Goal: Task Accomplishment & Management: Complete application form

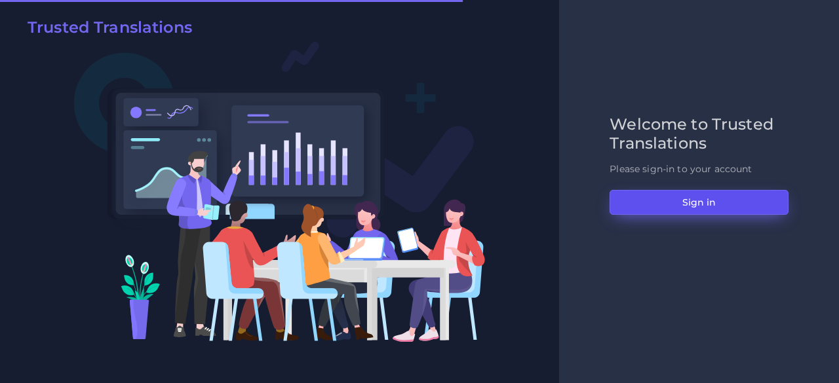
click at [667, 201] on button "Sign in" at bounding box center [698, 202] width 179 height 25
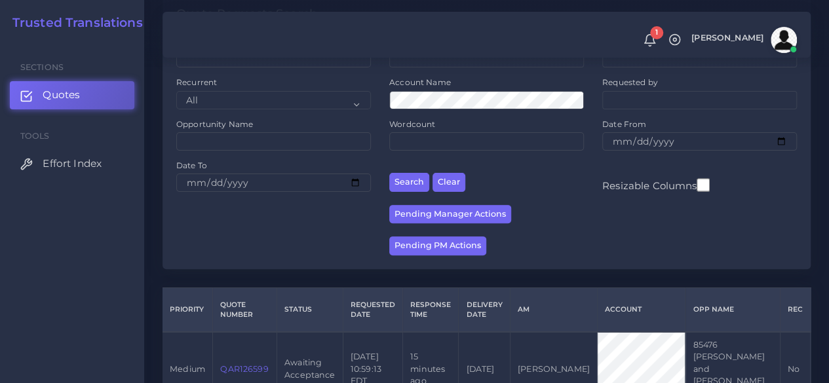
scroll to position [328, 0]
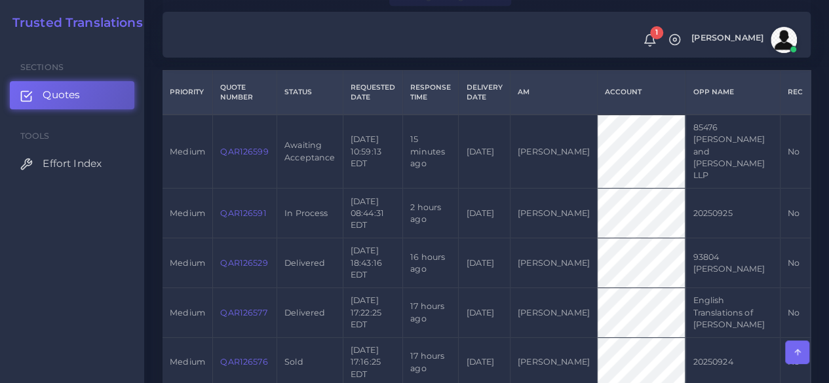
click at [232, 145] on td "QAR126599" at bounding box center [245, 152] width 64 height 74
click at [232, 147] on link "QAR126599" at bounding box center [244, 152] width 48 height 10
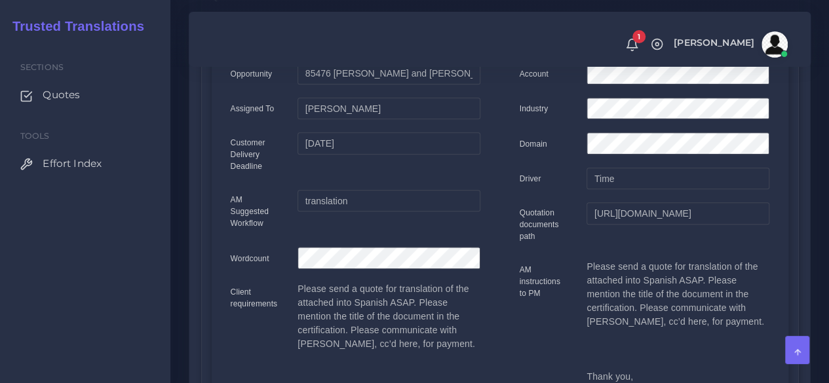
scroll to position [66, 0]
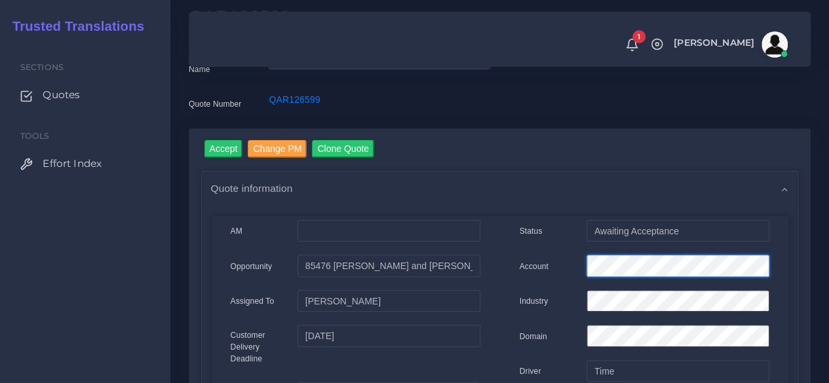
click at [533, 261] on div "Account" at bounding box center [644, 268] width 269 height 26
click at [226, 152] on input "Accept" at bounding box center [223, 149] width 39 height 18
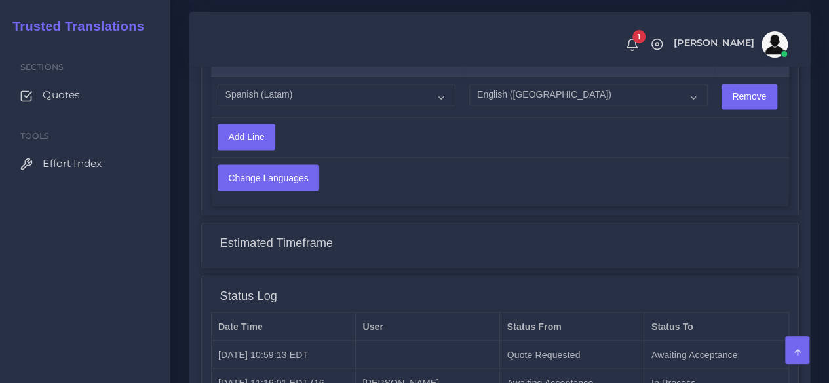
scroll to position [1245, 0]
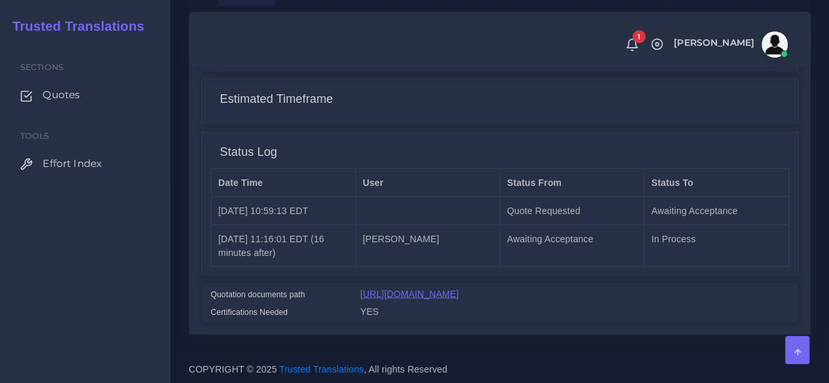
click at [425, 288] on link "[URL][DOMAIN_NAME]" at bounding box center [409, 293] width 98 height 10
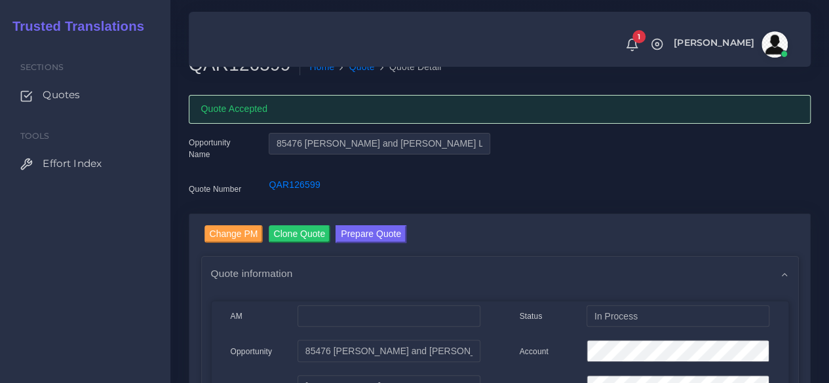
scroll to position [0, 0]
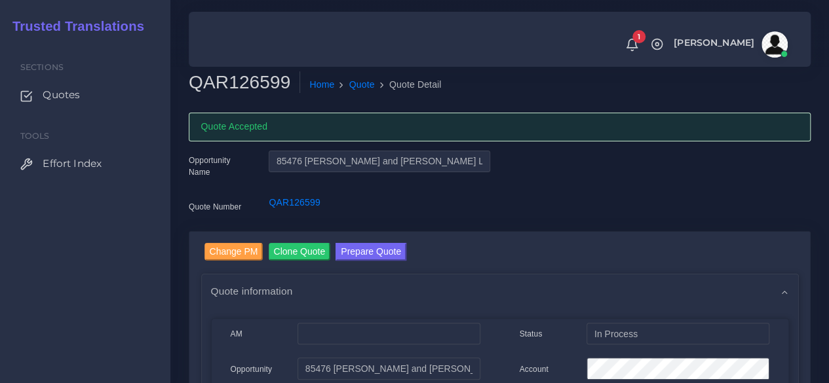
click at [241, 88] on h2 "QAR126599" at bounding box center [244, 82] width 111 height 22
copy h2 "QAR126599"
click at [367, 259] on button "Prepare Quote" at bounding box center [370, 252] width 71 height 18
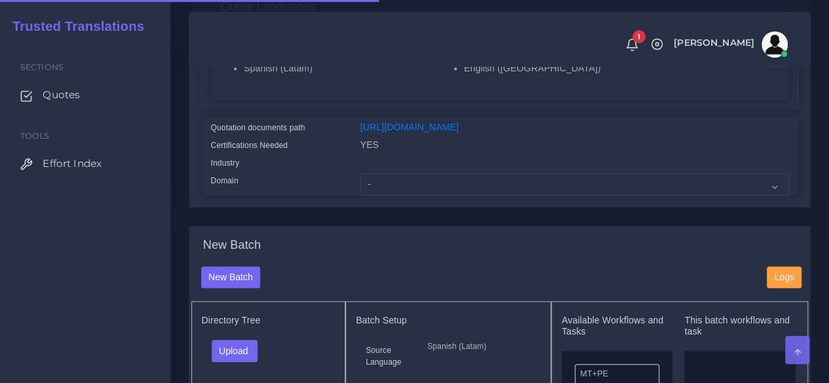
scroll to position [328, 0]
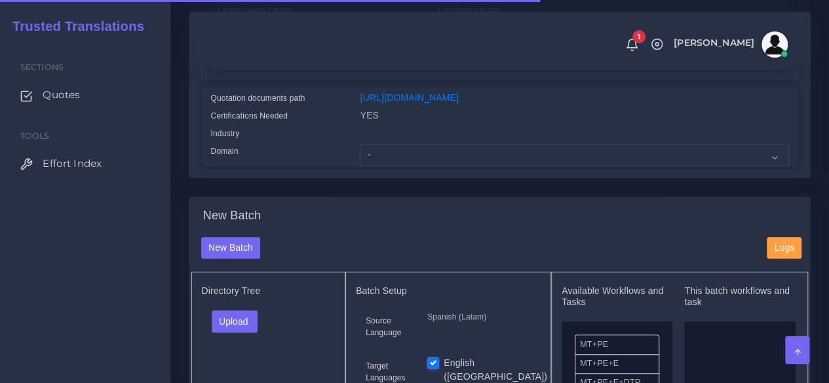
click at [392, 144] on div at bounding box center [574, 135] width 448 height 18
click at [397, 166] on select "- Advertising and Media Agriculture, Forestry and Fishing Architecture, Buildin…" at bounding box center [574, 155] width 428 height 22
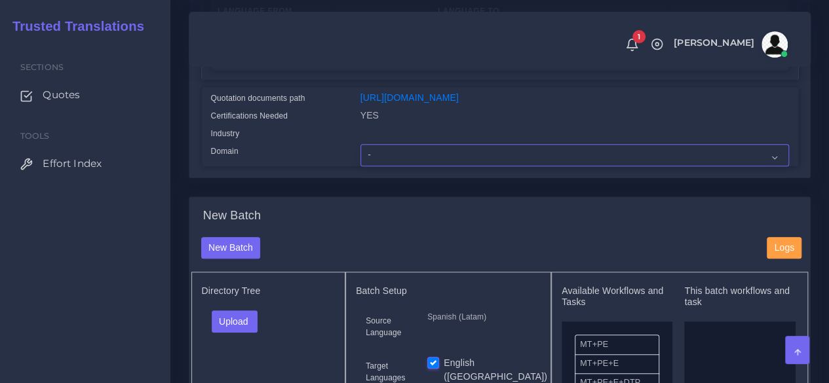
select select "Legal Services"
click at [360, 166] on select "- Advertising and Media Agriculture, Forestry and Fishing Architecture, Buildin…" at bounding box center [574, 155] width 428 height 22
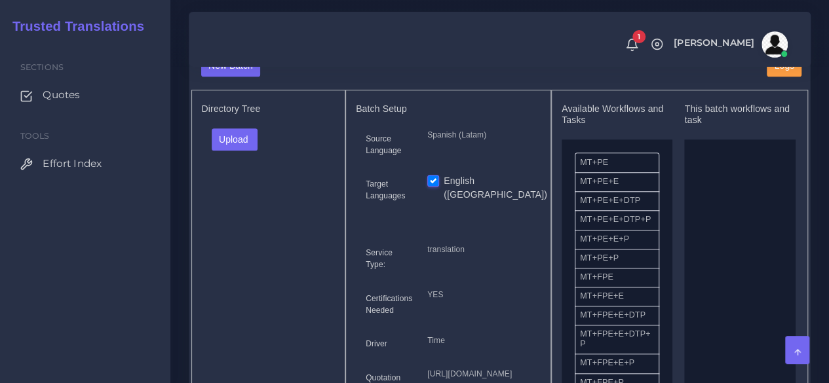
scroll to position [524, 0]
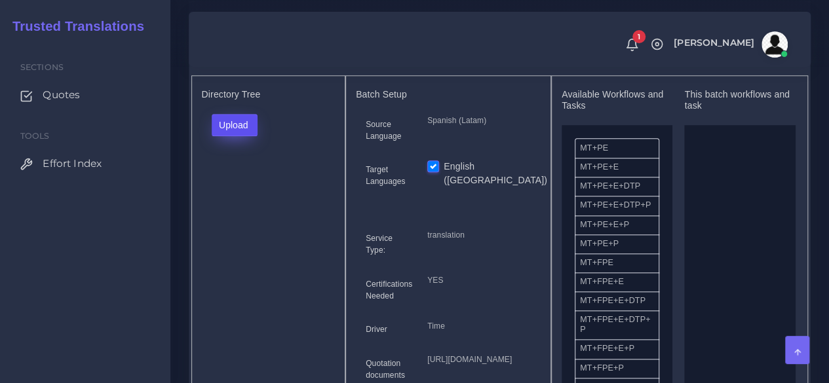
click at [233, 136] on button "Upload" at bounding box center [235, 125] width 47 height 22
click at [236, 183] on label "Files" at bounding box center [257, 174] width 90 height 16
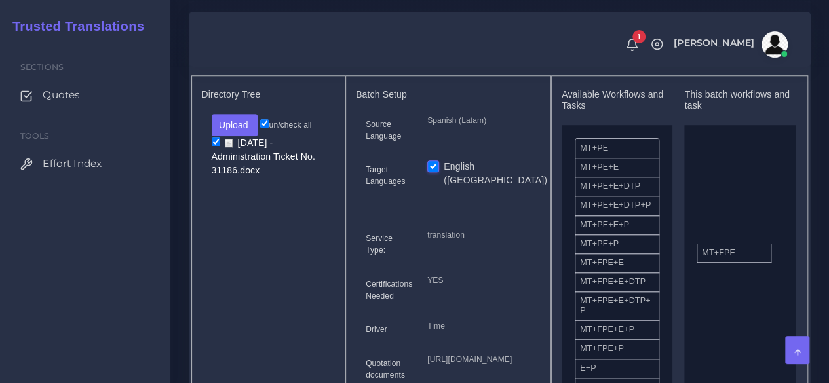
drag, startPoint x: 615, startPoint y: 290, endPoint x: 737, endPoint y: 271, distance: 123.2
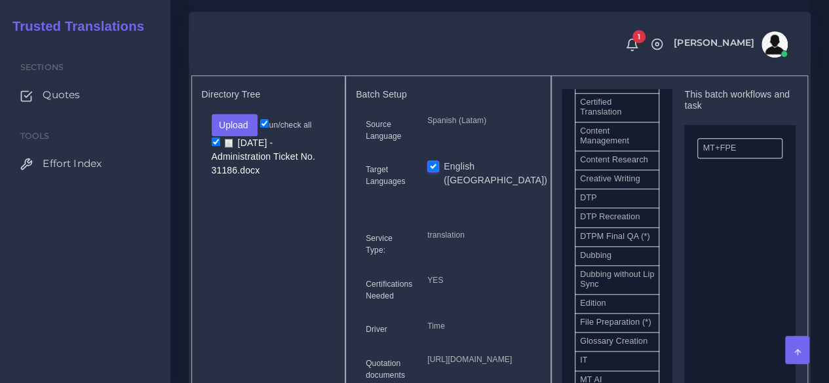
scroll to position [459, 0]
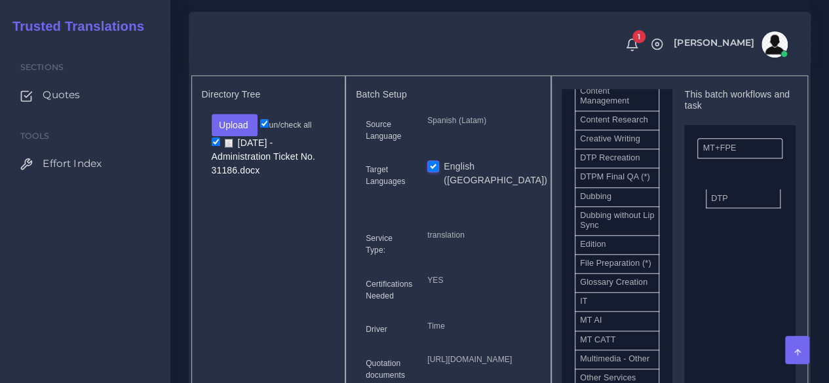
drag, startPoint x: 597, startPoint y: 197, endPoint x: 728, endPoint y: 222, distance: 133.5
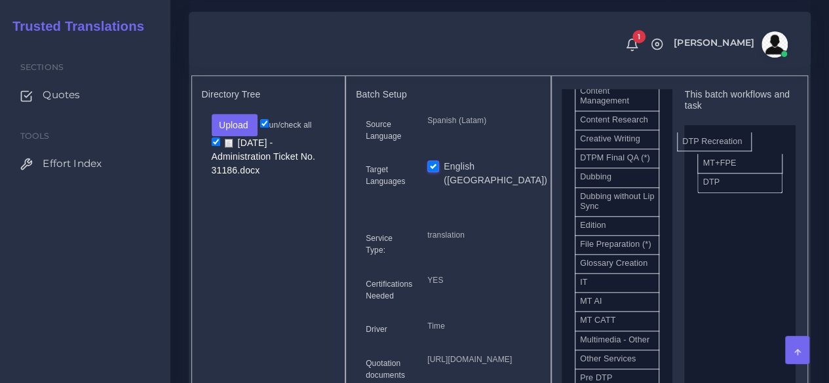
drag, startPoint x: 676, startPoint y: 195, endPoint x: 719, endPoint y: 164, distance: 53.1
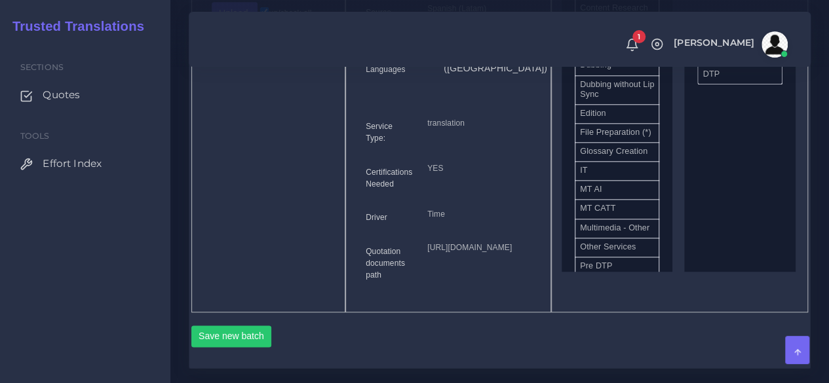
scroll to position [852, 0]
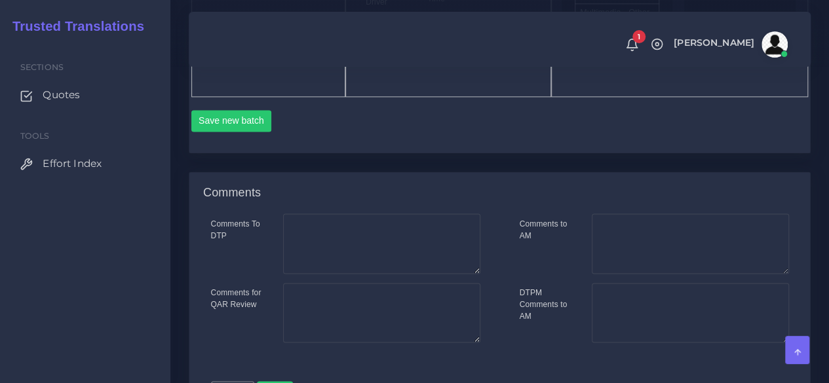
click at [214, 132] on button "Save new batch" at bounding box center [231, 121] width 81 height 22
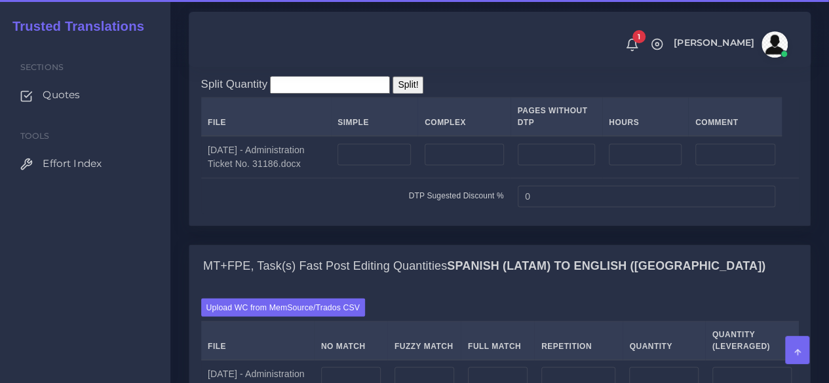
scroll to position [1114, 0]
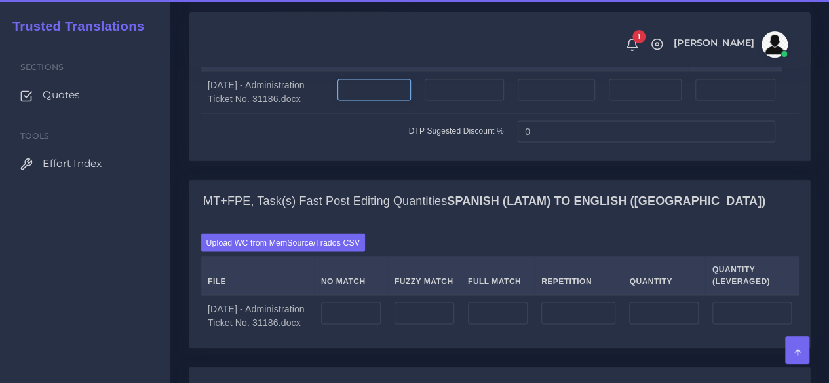
click at [393, 101] on input "number" at bounding box center [373, 90] width 73 height 22
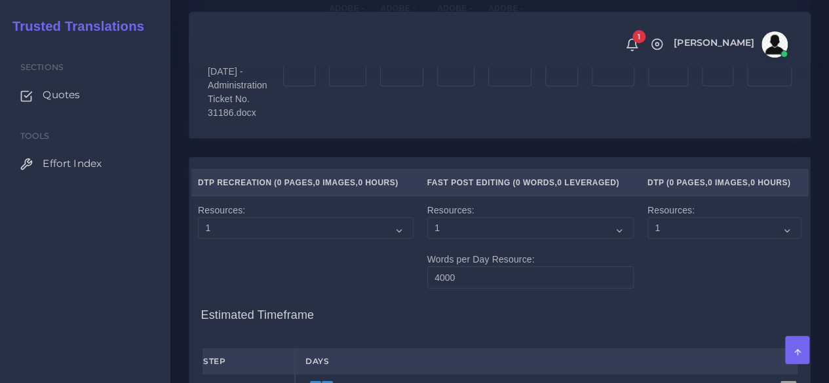
type input "6"
click at [303, 87] on input "number" at bounding box center [299, 76] width 32 height 22
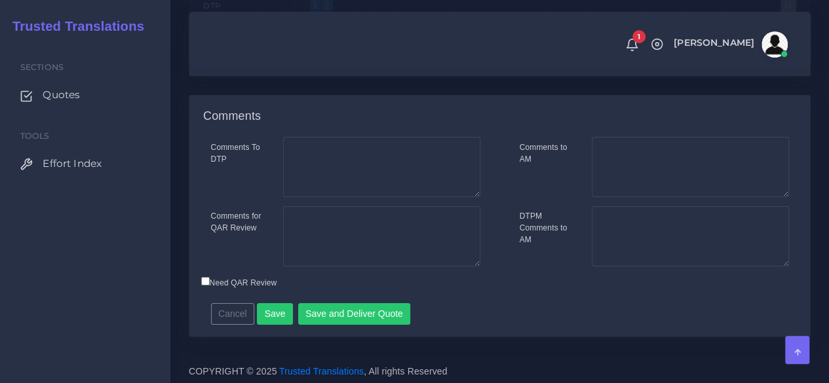
scroll to position [2163, 0]
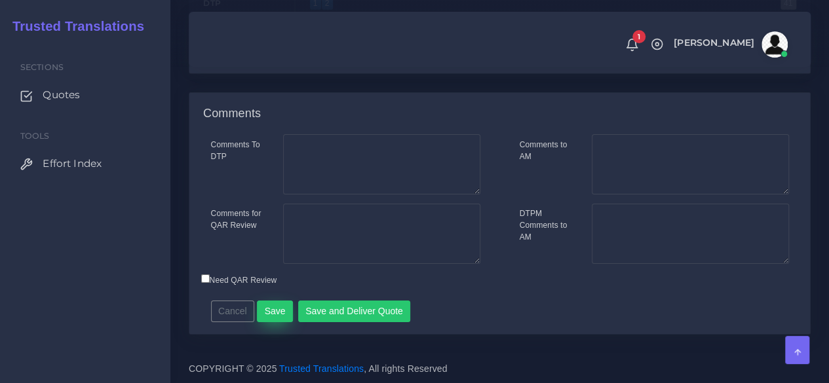
type input "6"
click at [276, 305] on button "Save" at bounding box center [275, 312] width 36 height 22
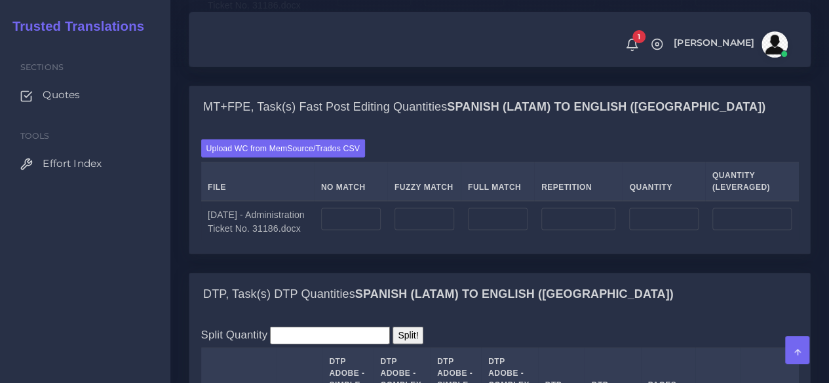
scroll to position [1376, 0]
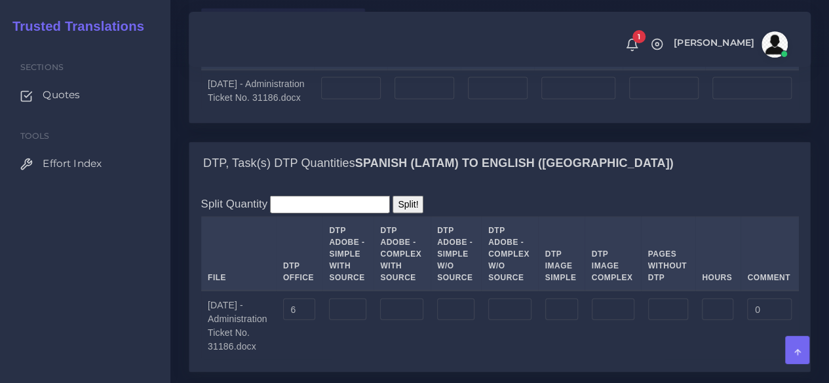
click at [292, 26] on label "Upload WC from MemSource/Trados CSV" at bounding box center [283, 18] width 164 height 18
click at [0, 0] on input "Upload WC from MemSource/Trados CSV" at bounding box center [0, 0] width 0 height 0
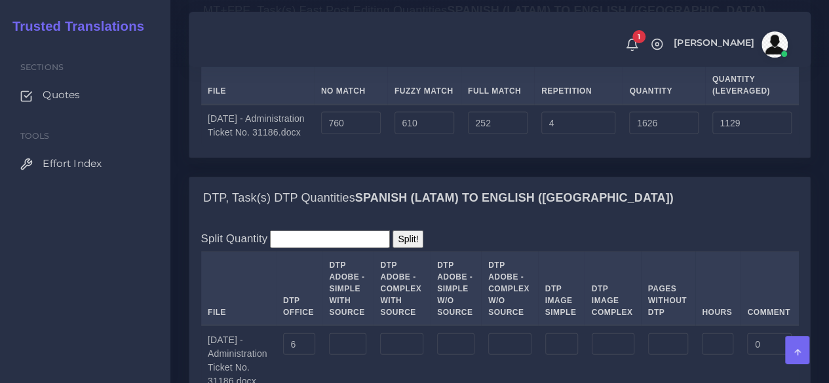
scroll to position [1310, 0]
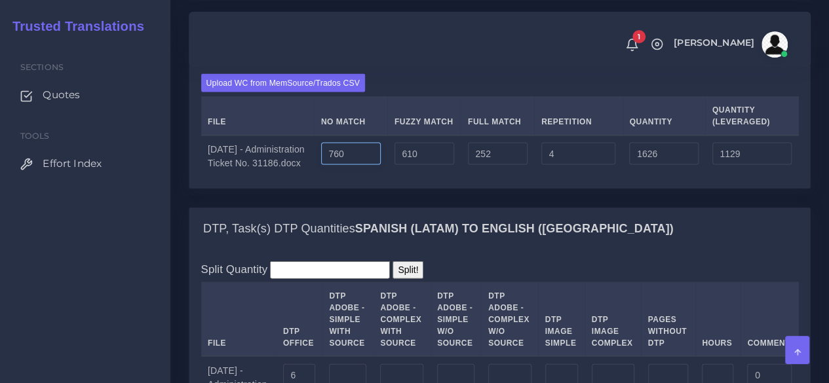
drag, startPoint x: 344, startPoint y: 234, endPoint x: 331, endPoint y: 235, distance: 12.5
click at [331, 165] on input "760" at bounding box center [351, 154] width 60 height 22
click at [339, 165] on input "760" at bounding box center [351, 154] width 60 height 22
type input "960"
type input "1826"
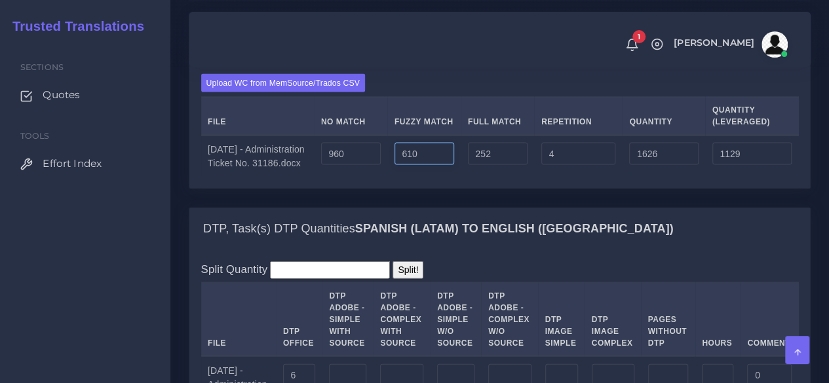
type input "1329"
drag, startPoint x: 417, startPoint y: 231, endPoint x: 396, endPoint y: 233, distance: 21.1
click at [396, 178] on td "610" at bounding box center [423, 157] width 73 height 42
type input "410"
type input "1626"
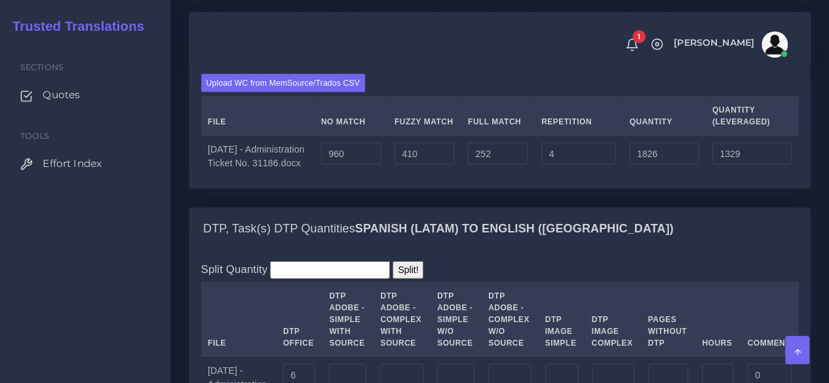
type input "1229"
click at [425, 178] on td "410" at bounding box center [423, 157] width 73 height 42
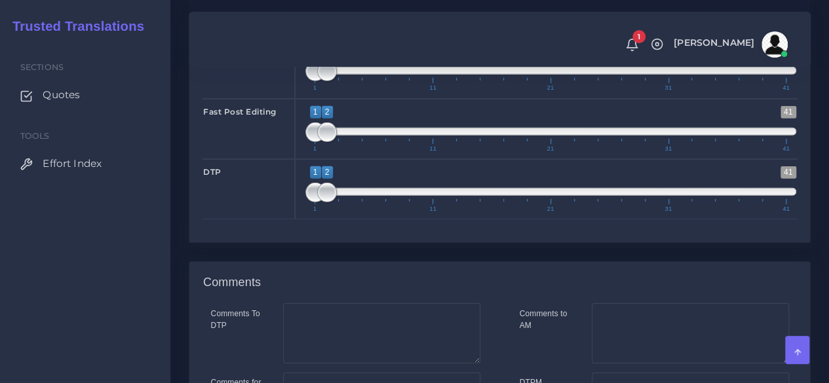
scroll to position [1965, 0]
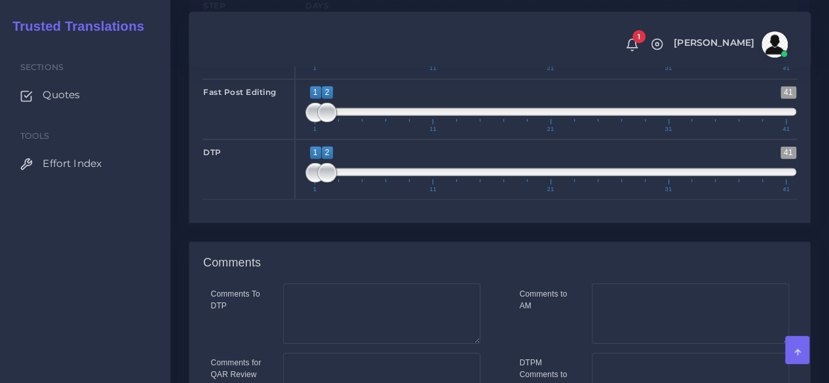
type input "1;1"
click at [297, 79] on div "1 41 1 2 1 — 2 1 11 21 31 41 1;1" at bounding box center [551, 48] width 512 height 60
type input "1;1"
drag, startPoint x: 325, startPoint y: 196, endPoint x: 311, endPoint y: 200, distance: 14.3
click at [317, 123] on span at bounding box center [327, 113] width 20 height 20
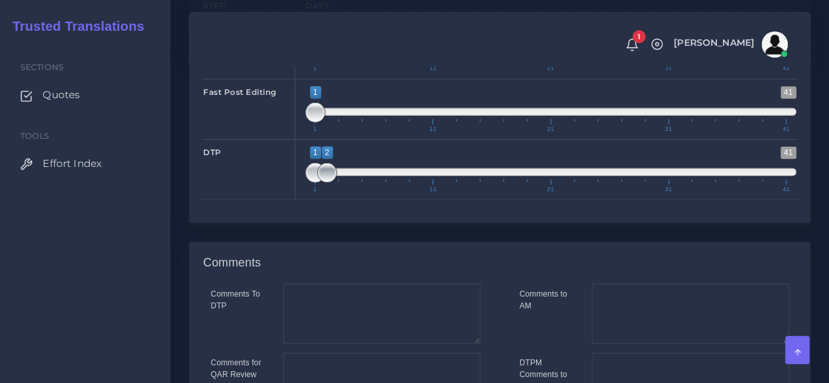
type input "1;1"
drag, startPoint x: 329, startPoint y: 257, endPoint x: 278, endPoint y: 257, distance: 51.1
click at [287, 200] on div "DTP 1 41 1 2 1 — 2 1 11 21 31 41 1;1" at bounding box center [500, 170] width 614 height 60
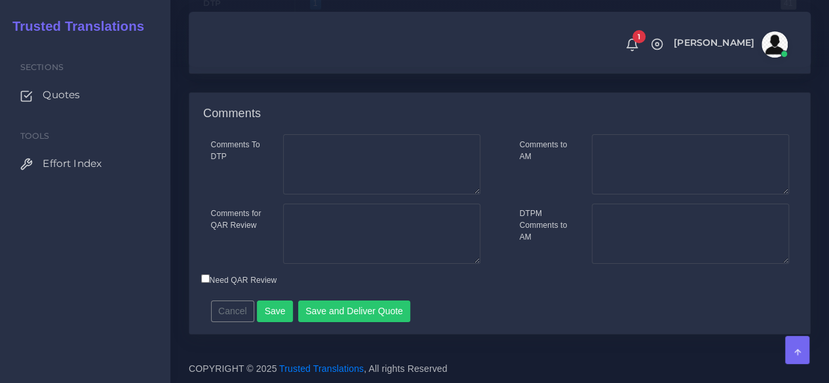
scroll to position [2200, 0]
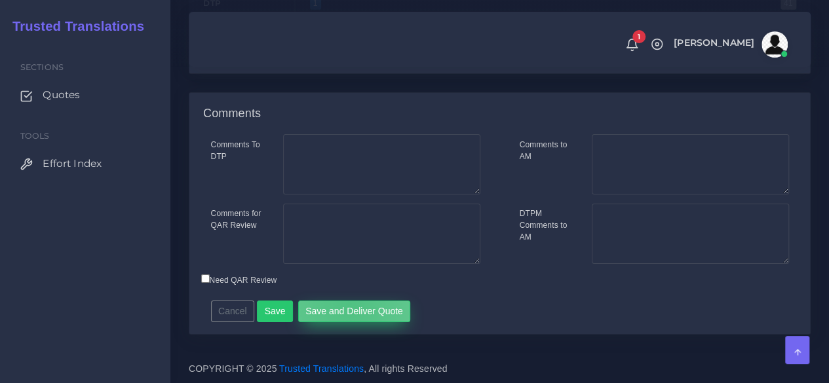
click at [343, 305] on button "Save and Deliver Quote" at bounding box center [354, 312] width 113 height 22
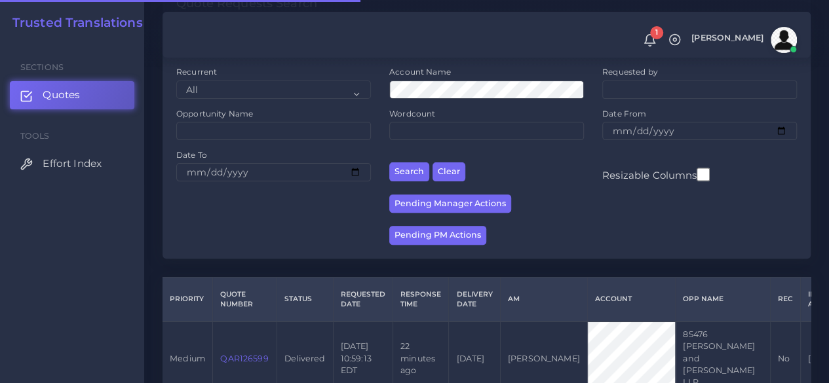
scroll to position [328, 0]
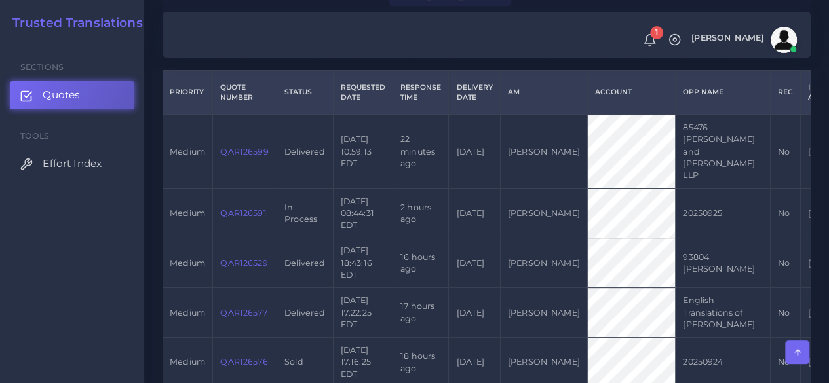
click at [231, 208] on link "QAR126591" at bounding box center [243, 213] width 46 height 10
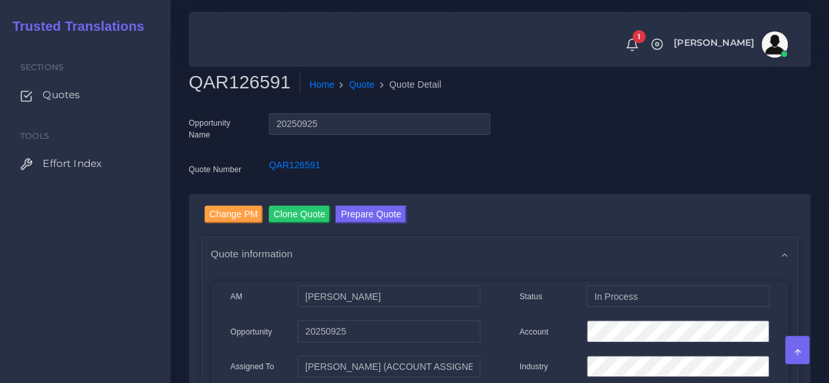
click at [265, 89] on h2 "QAR126591" at bounding box center [244, 82] width 111 height 22
copy h2 "QAR126591"
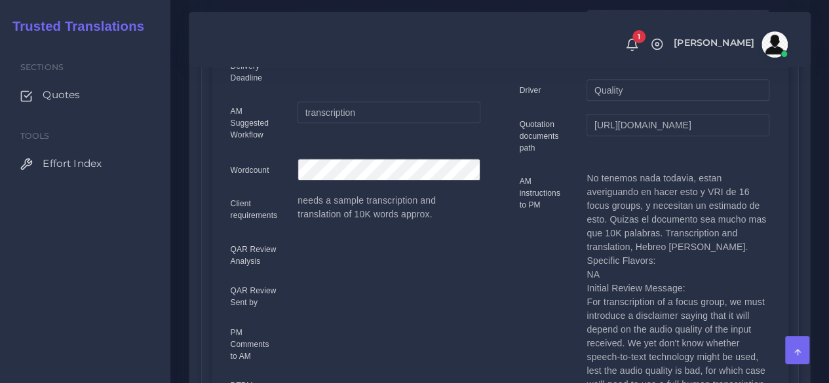
scroll to position [328, 0]
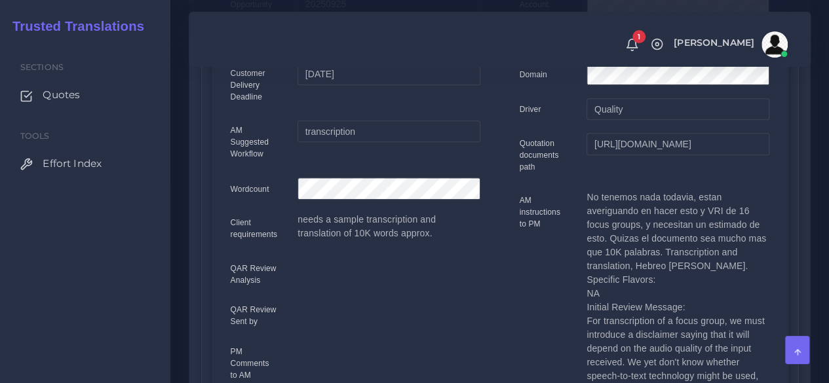
click at [223, 263] on div "QAR Review Analysis" at bounding box center [254, 277] width 67 height 37
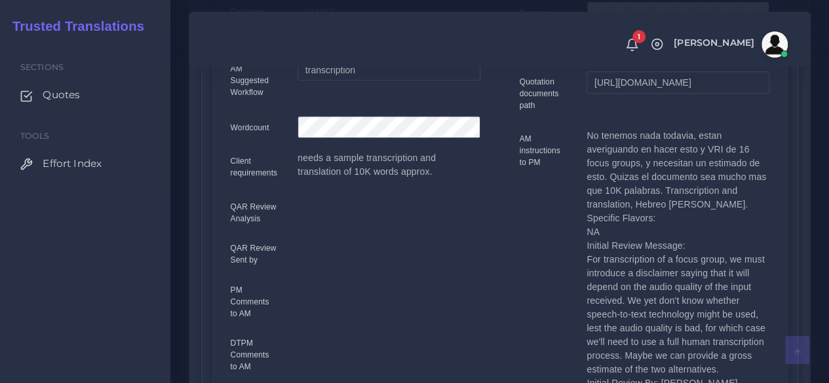
scroll to position [393, 0]
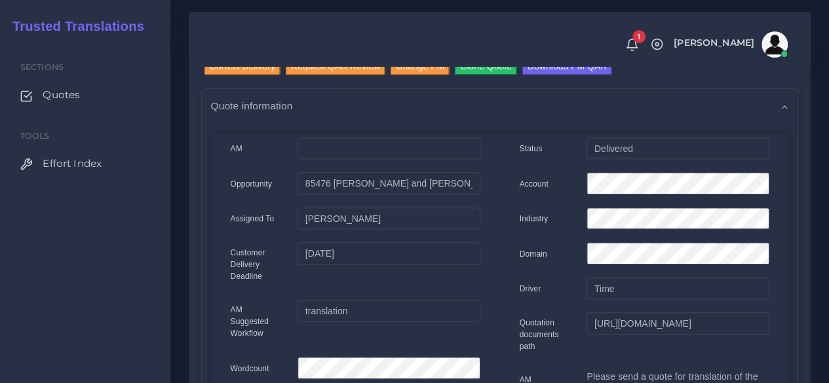
scroll to position [66, 0]
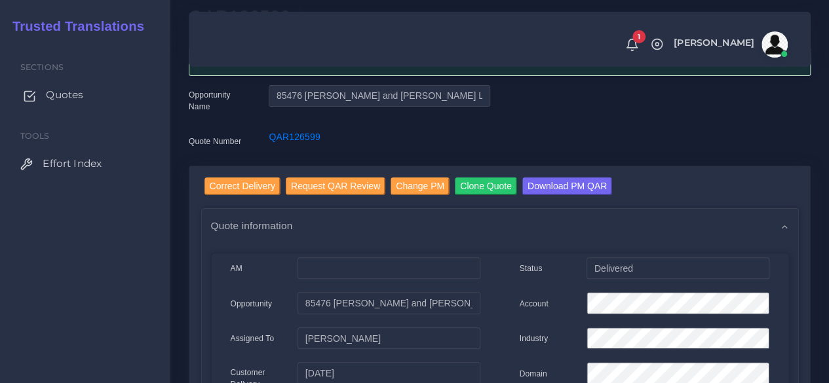
click at [45, 98] on link "Quotes" at bounding box center [85, 95] width 151 height 28
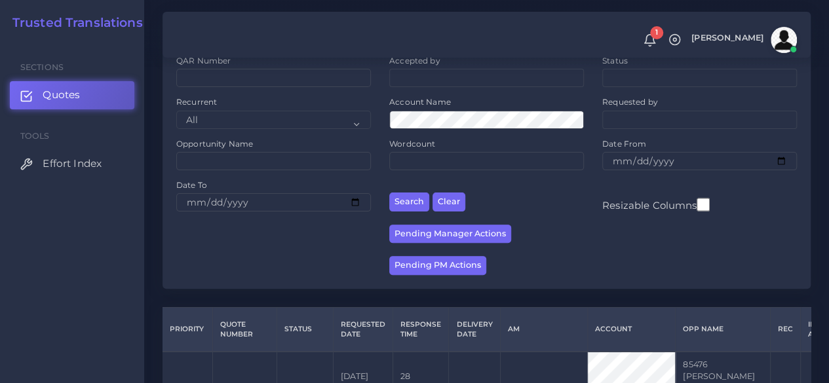
scroll to position [262, 0]
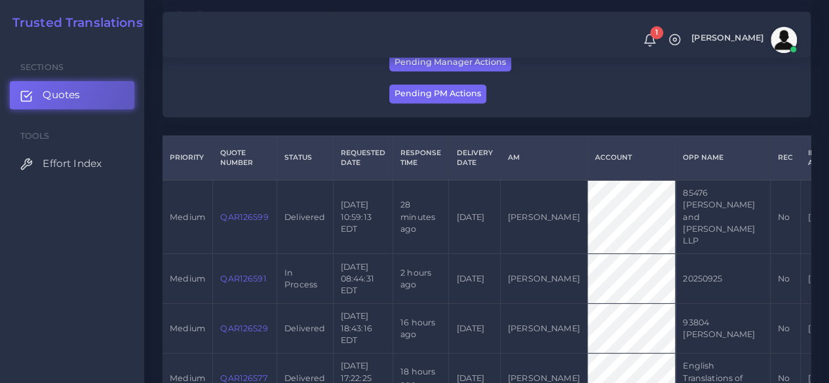
click at [245, 274] on link "QAR126591" at bounding box center [243, 279] width 46 height 10
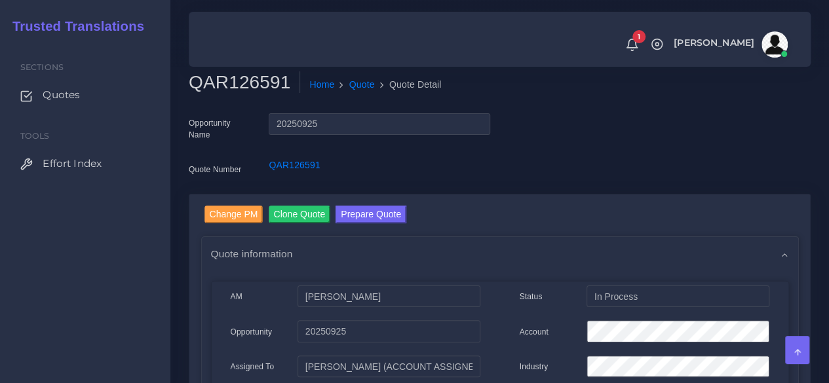
click at [107, 310] on div "Sections Quotes Tools Effort Index" at bounding box center [85, 212] width 170 height 343
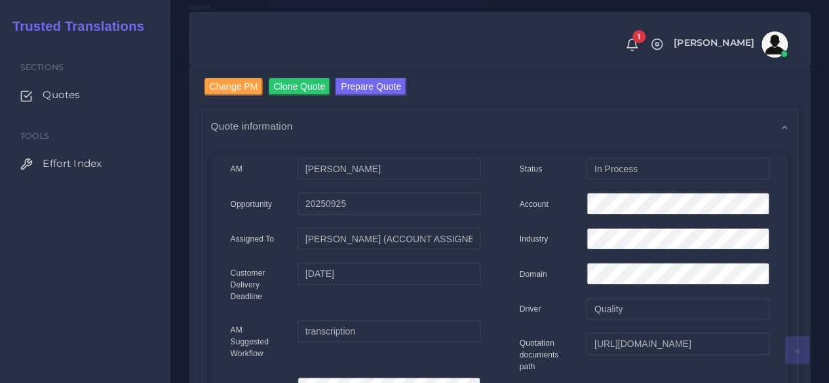
scroll to position [131, 0]
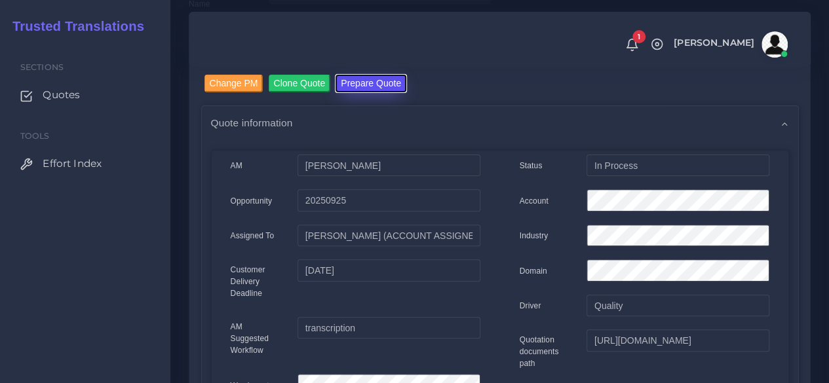
click at [368, 85] on button "Prepare Quote" at bounding box center [370, 84] width 71 height 18
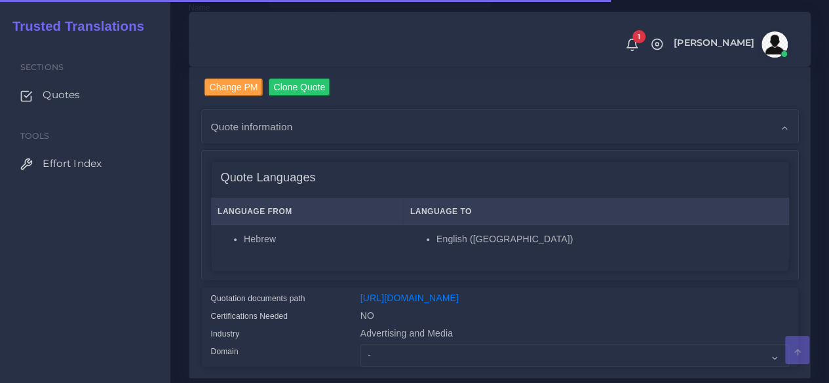
scroll to position [262, 0]
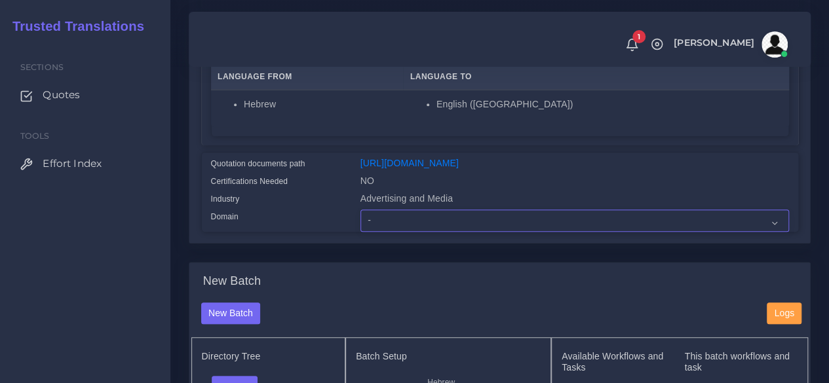
click at [383, 232] on select "- Advertising and Media Agriculture, Forestry and Fishing Architecture, Buildin…" at bounding box center [574, 221] width 428 height 22
click at [135, 293] on div "Sections Quotes Tools Effort Index" at bounding box center [85, 212] width 170 height 343
click at [153, 302] on div "Sections Quotes Tools Effort Index" at bounding box center [85, 212] width 170 height 343
click at [371, 232] on select "- Advertising and Media Agriculture, Forestry and Fishing Architecture, Buildin…" at bounding box center [574, 221] width 428 height 22
select select "Advertising and Media"
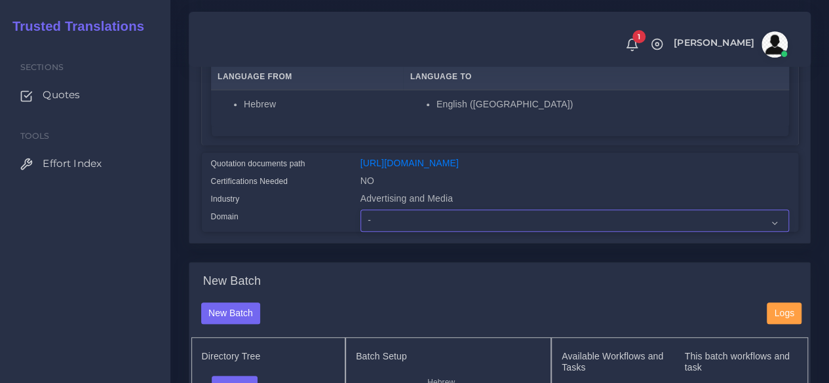
click at [360, 232] on select "- Advertising and Media Agriculture, Forestry and Fishing Architecture, Buildin…" at bounding box center [574, 221] width 428 height 22
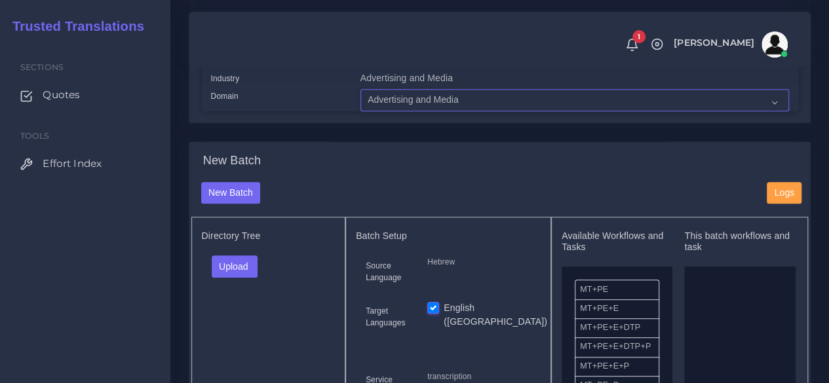
scroll to position [459, 0]
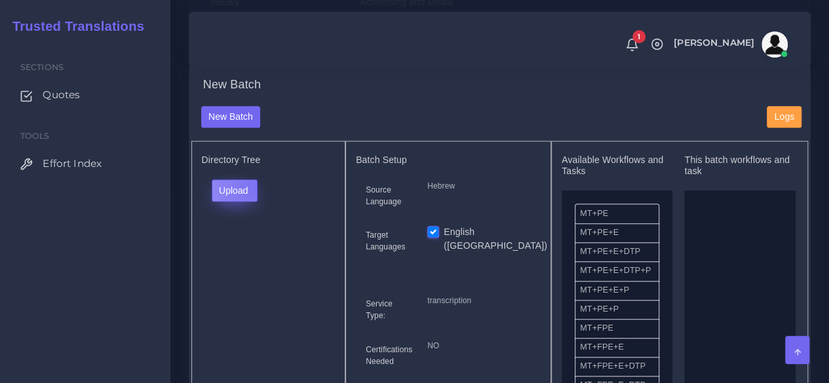
click at [252, 202] on button "Upload" at bounding box center [235, 191] width 47 height 22
click at [249, 248] on label "Files" at bounding box center [257, 240] width 90 height 16
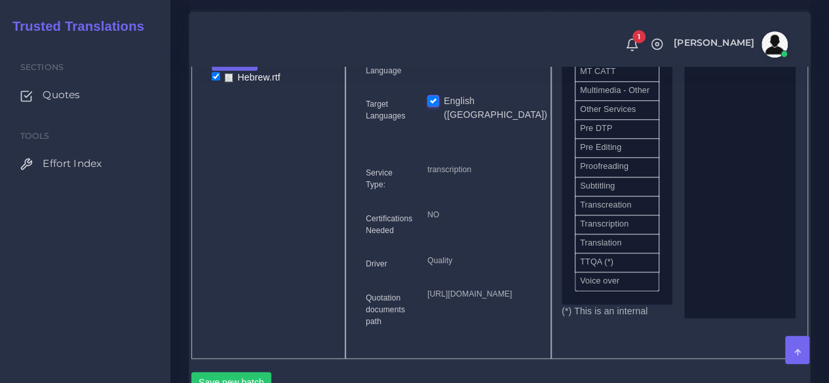
scroll to position [721, 0]
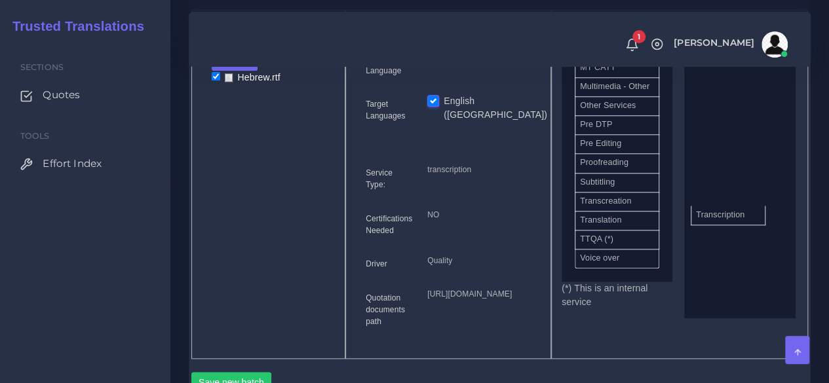
drag, startPoint x: 630, startPoint y: 278, endPoint x: 746, endPoint y: 240, distance: 122.0
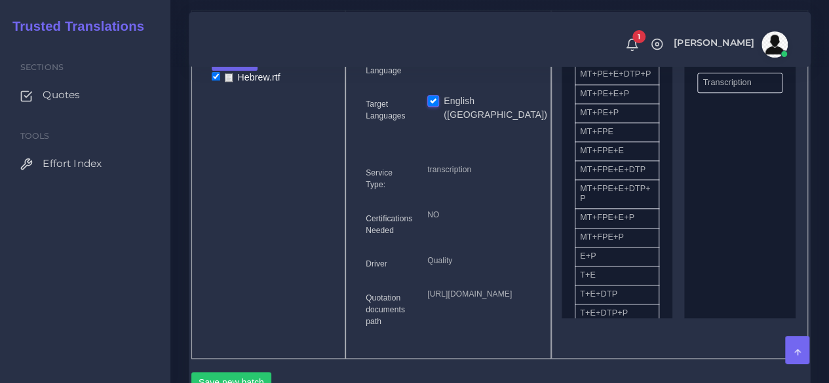
scroll to position [0, 0]
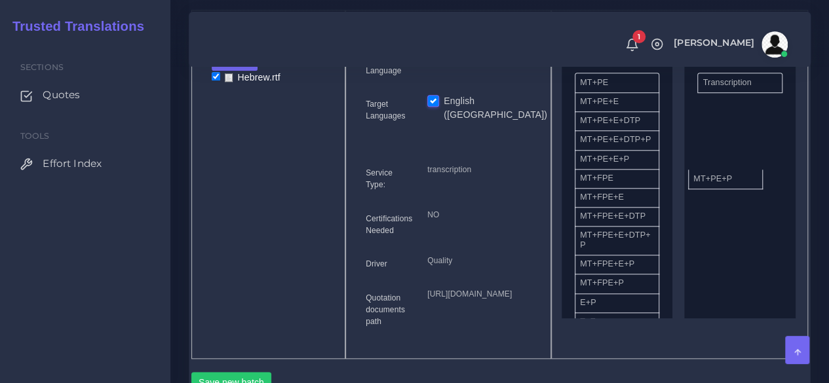
drag, startPoint x: 620, startPoint y: 213, endPoint x: 733, endPoint y: 205, distance: 113.6
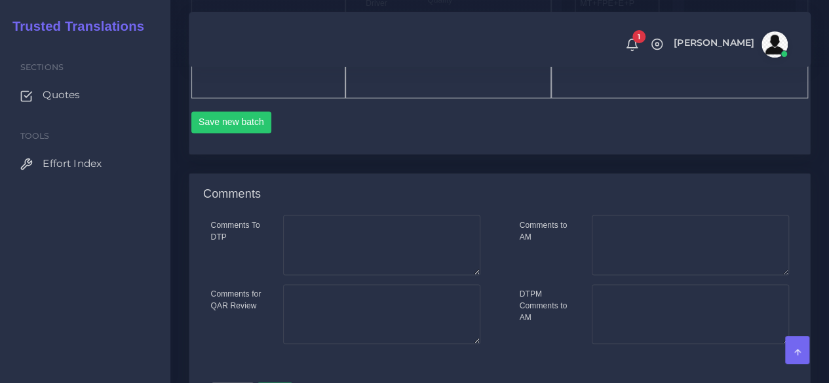
scroll to position [852, 0]
click at [252, 132] on button "Save new batch" at bounding box center [231, 121] width 81 height 22
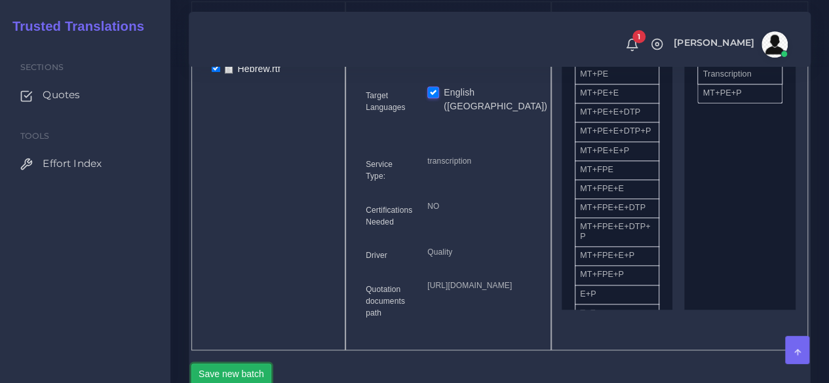
scroll to position [524, 0]
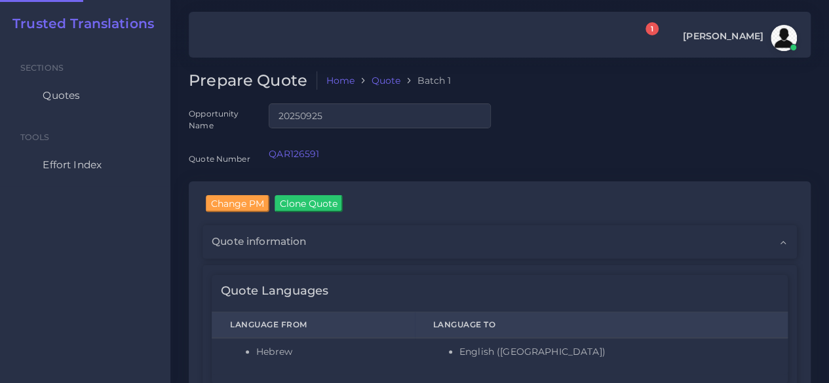
checkbox input "true"
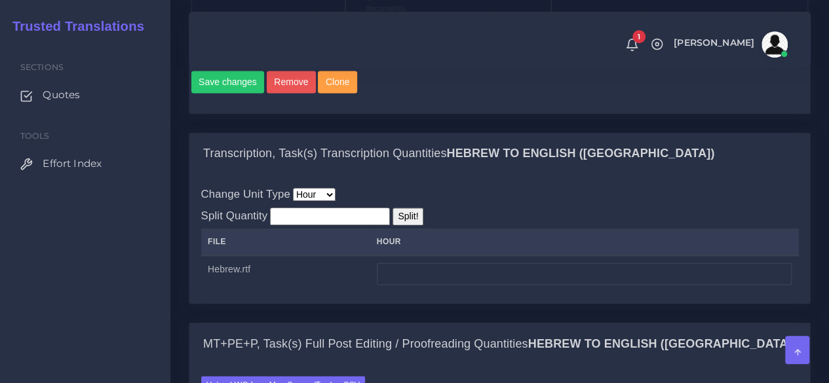
scroll to position [983, 0]
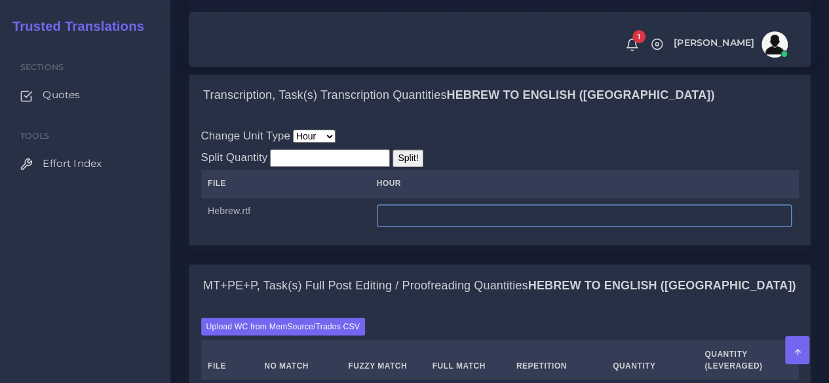
click at [407, 227] on input "number" at bounding box center [584, 215] width 415 height 22
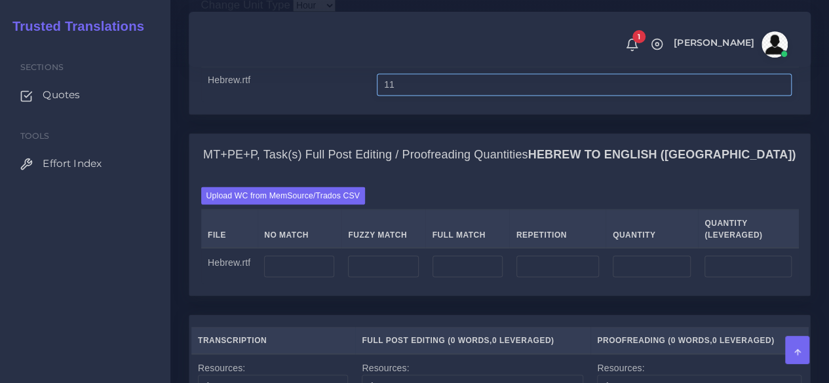
scroll to position [1179, 0]
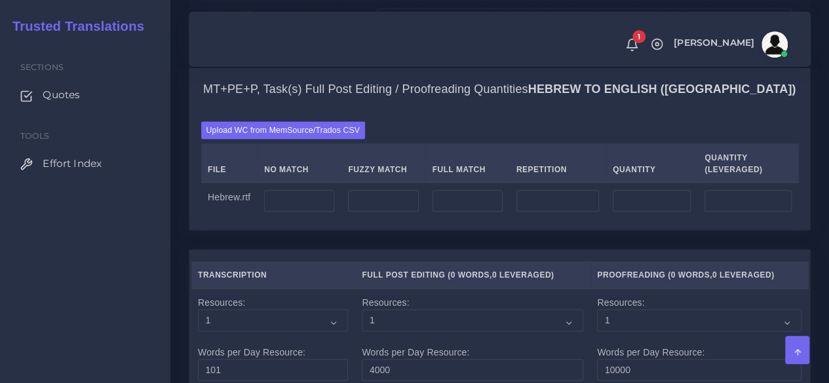
type input "10"
click at [295, 212] on input "number" at bounding box center [299, 201] width 70 height 22
type input "10000"
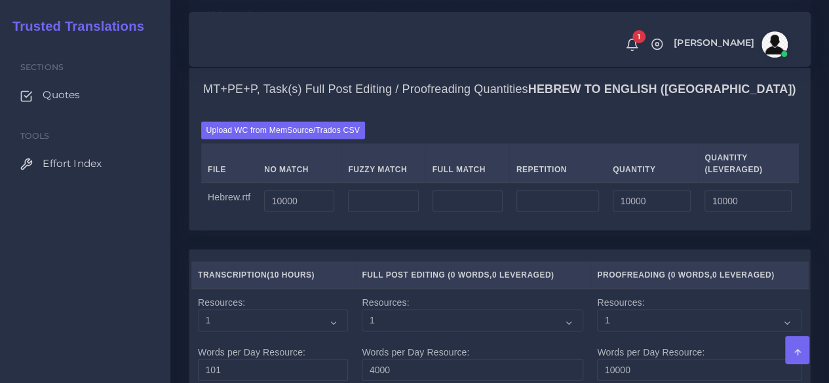
click at [325, 183] on th "No Match" at bounding box center [299, 163] width 84 height 39
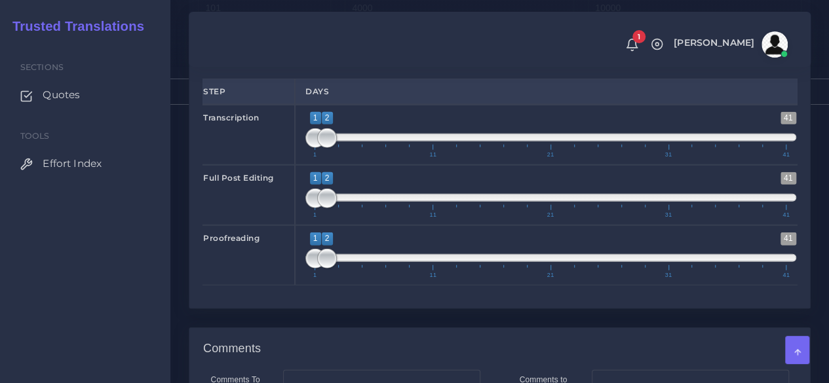
scroll to position [1572, 0]
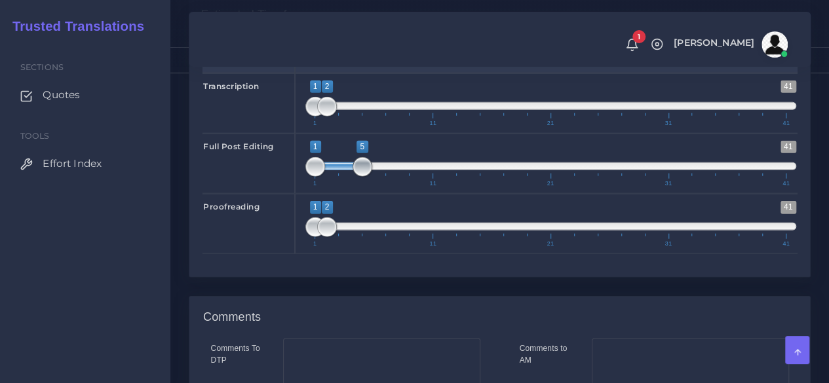
drag, startPoint x: 328, startPoint y: 259, endPoint x: 359, endPoint y: 256, distance: 31.6
click at [359, 177] on span at bounding box center [362, 167] width 20 height 20
type input "2;5"
drag, startPoint x: 314, startPoint y: 259, endPoint x: 326, endPoint y: 257, distance: 11.9
click at [326, 177] on span at bounding box center [327, 167] width 20 height 20
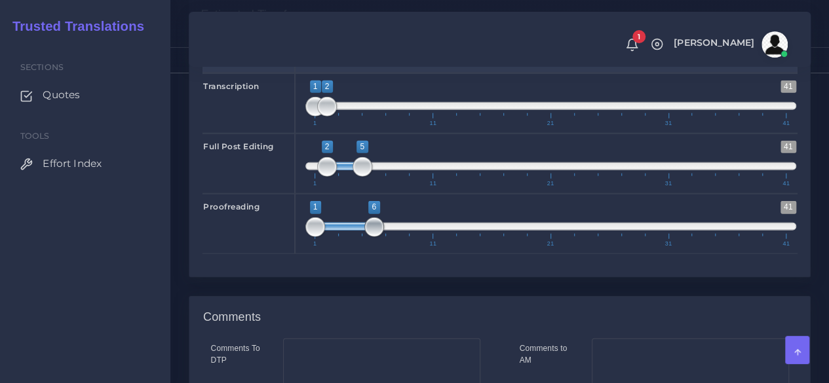
drag, startPoint x: 328, startPoint y: 316, endPoint x: 377, endPoint y: 312, distance: 49.9
click at [377, 237] on span at bounding box center [374, 227] width 20 height 20
type input "6;6"
drag, startPoint x: 316, startPoint y: 317, endPoint x: 373, endPoint y: 314, distance: 57.1
click at [373, 237] on span at bounding box center [374, 227] width 20 height 20
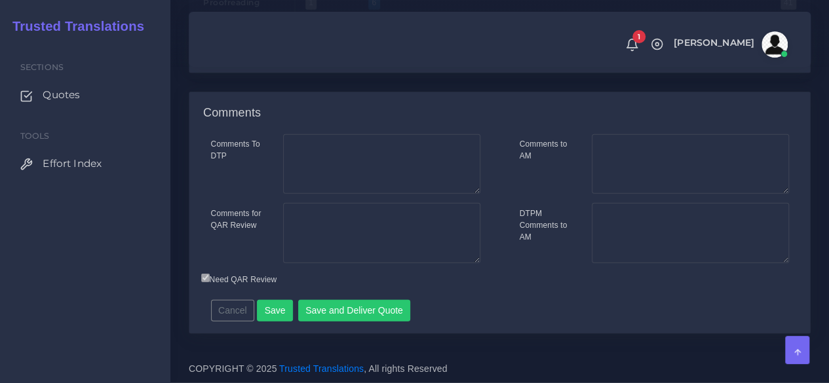
scroll to position [1863, 0]
click at [276, 308] on button "Save" at bounding box center [275, 311] width 36 height 22
click at [318, 220] on textarea "Comments for QAR Review" at bounding box center [381, 233] width 197 height 60
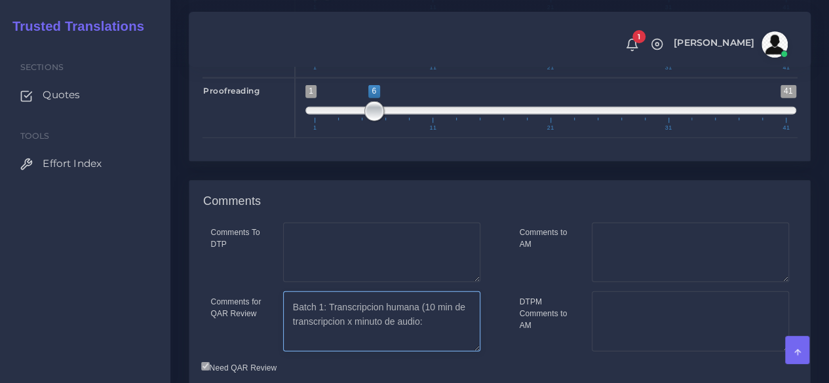
scroll to position [1834, 0]
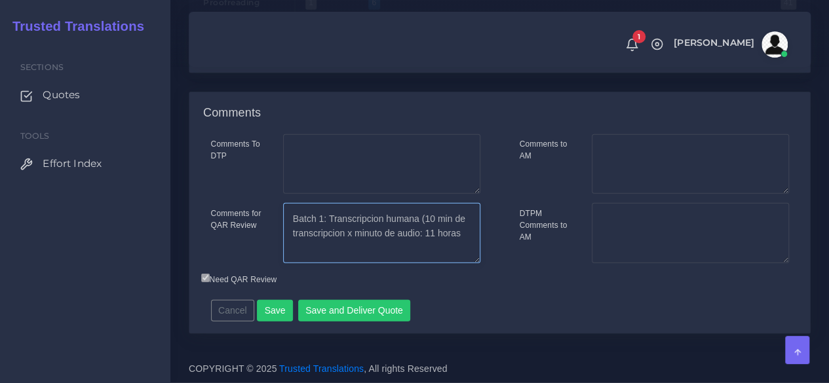
click at [465, 263] on textarea "Batch 1: Transcripcion humana (10 min de transcripcion x minuto de audio: 11 ho…" at bounding box center [381, 233] width 197 height 60
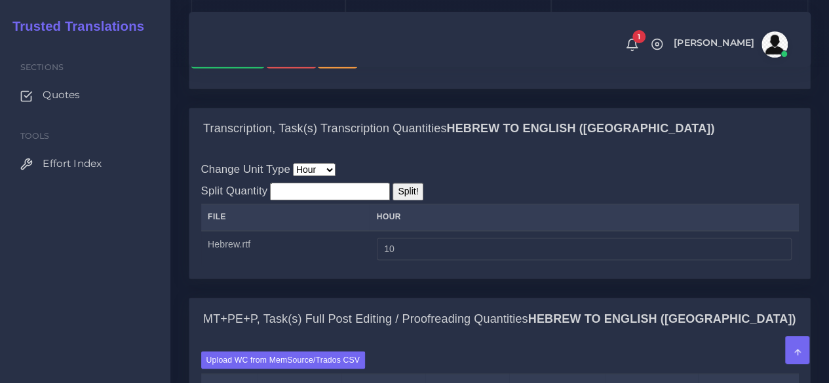
scroll to position [983, 0]
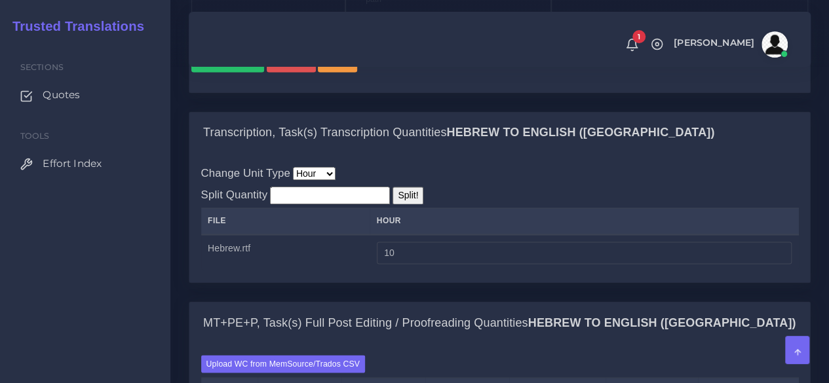
type textarea "Batch 1: Transcripcion humana (10 min de transcripcion x minuto de audio: 11 ho…"
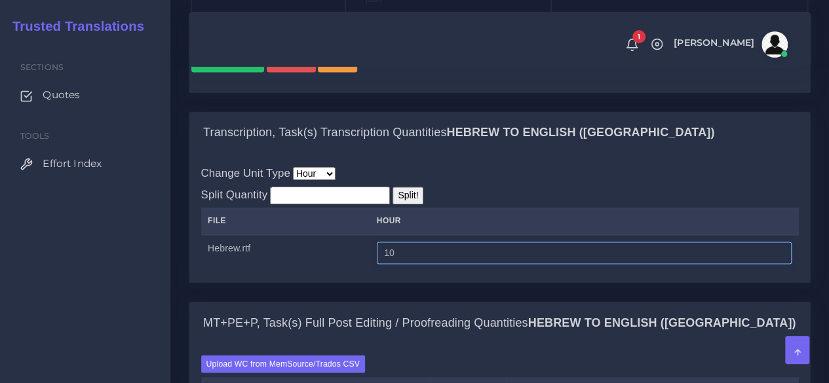
drag, startPoint x: 409, startPoint y: 347, endPoint x: 298, endPoint y: 333, distance: 112.1
click at [298, 271] on tr "Hebrew.rtf 10" at bounding box center [499, 253] width 597 height 37
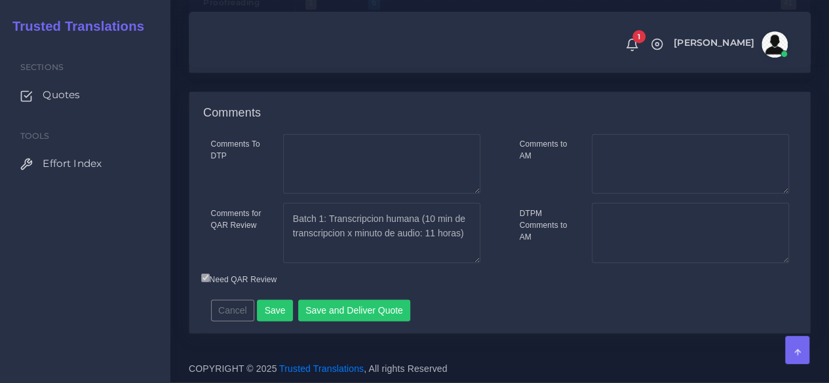
scroll to position [1900, 0]
type input "11"
click at [463, 227] on textarea "Batch 1: Transcripcion humana (10 min de transcripcion x minuto de audio: 11 ho…" at bounding box center [381, 233] width 197 height 60
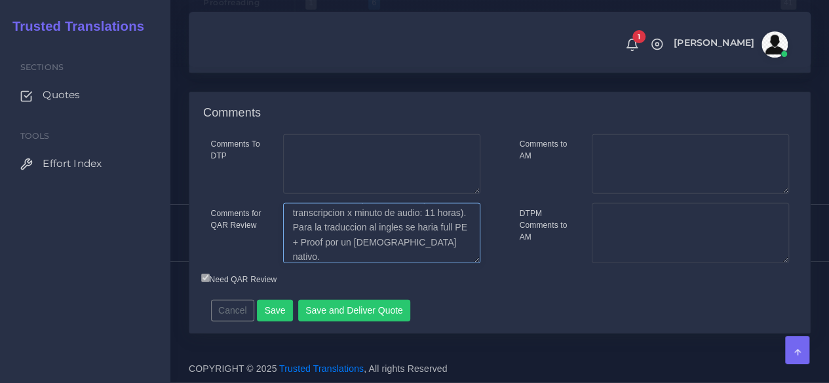
scroll to position [35, 0]
type textarea "Batch 1: Transcripcion humana (10 min de transcripcion x minuto de audio: 11 ho…"
click at [275, 315] on button "Save" at bounding box center [275, 311] width 36 height 22
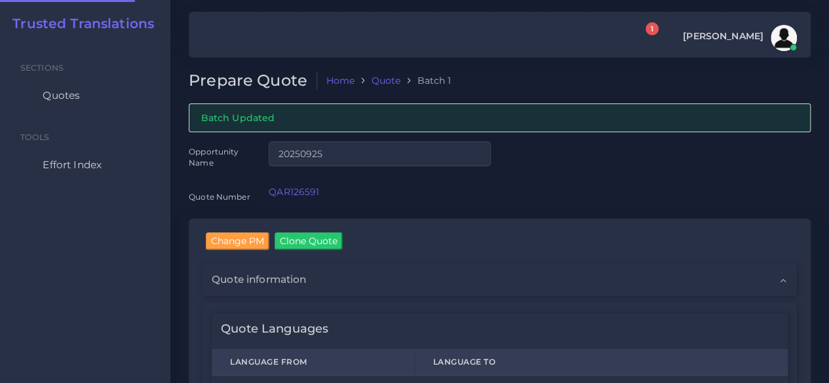
checkbox input "true"
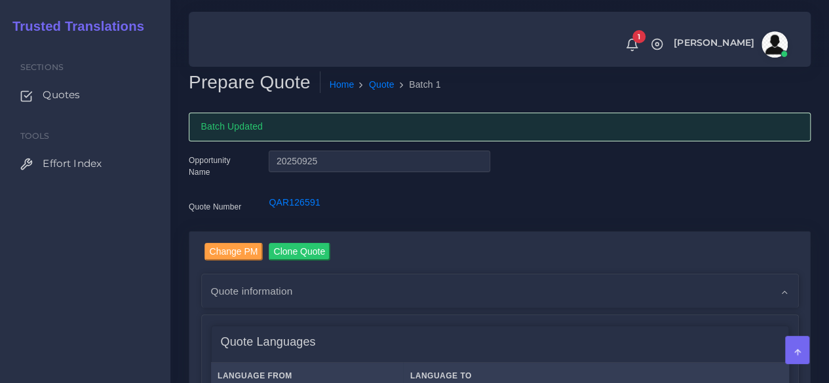
click at [119, 267] on div "Sections Quotes Tools Effort Index" at bounding box center [85, 212] width 170 height 343
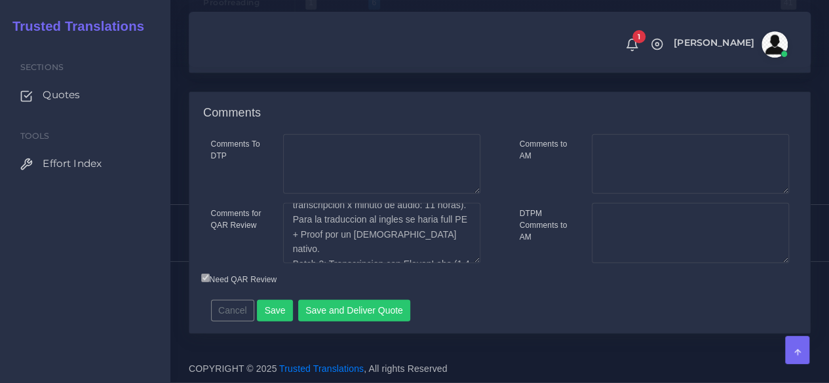
scroll to position [44, 0]
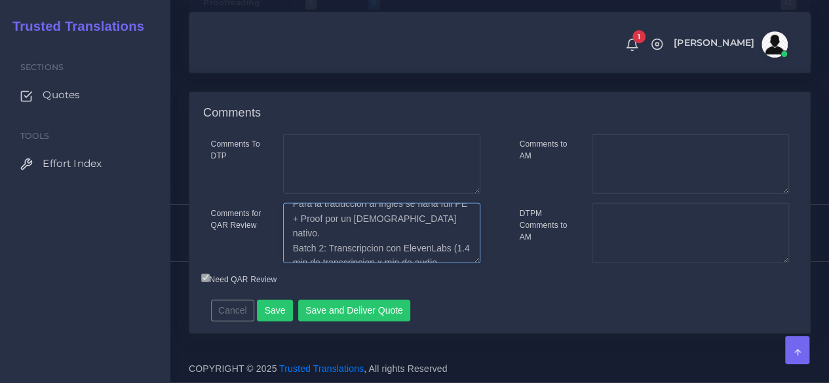
click at [459, 251] on textarea "Batch 1: Transcripcion humana (10 min de transcripcion x minuto de audio: 11 ho…" at bounding box center [381, 233] width 197 height 60
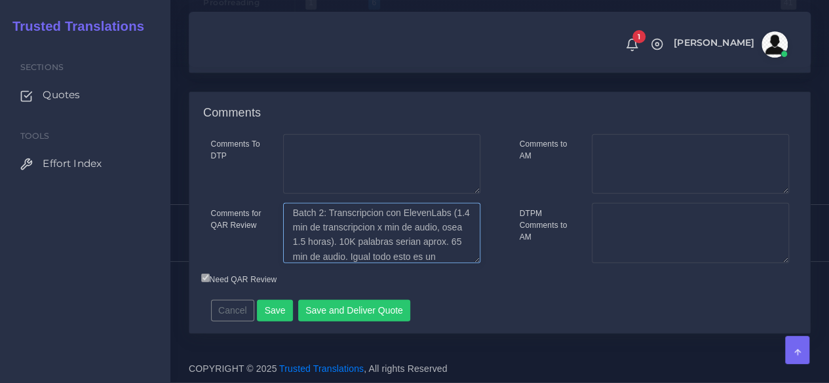
scroll to position [94, 0]
type textarea "Batch 1: Transcripcion humana (10 min de transcripcion x minuto de audio: 11 ho…"
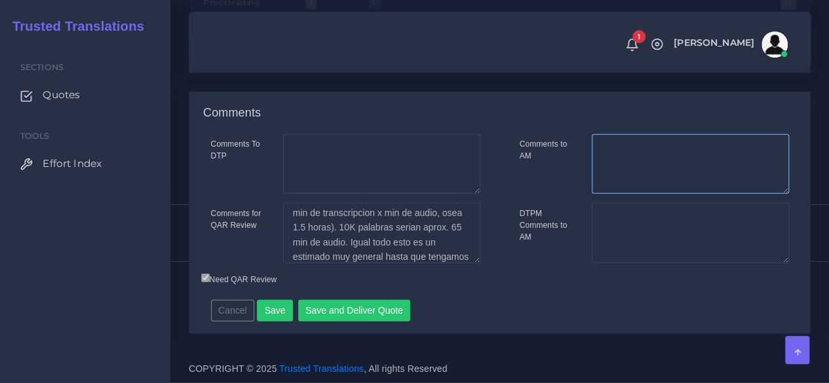
click at [646, 195] on textarea "Comments to AM" at bounding box center [690, 164] width 197 height 60
type textarea "This is [PERSON_NAME] estimate until we have the actual material."
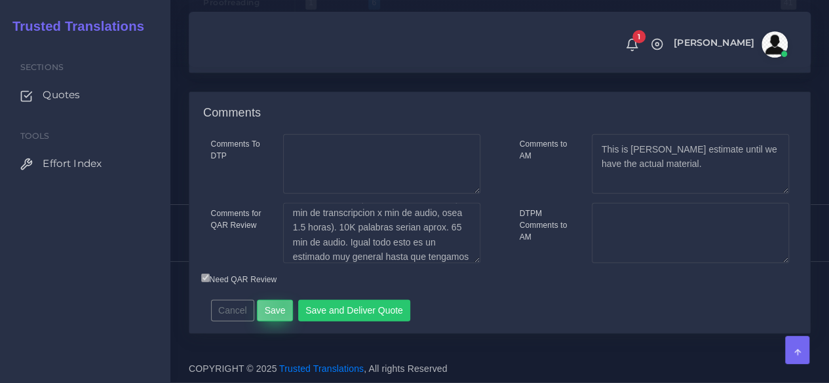
click at [280, 322] on button "Save" at bounding box center [275, 311] width 36 height 22
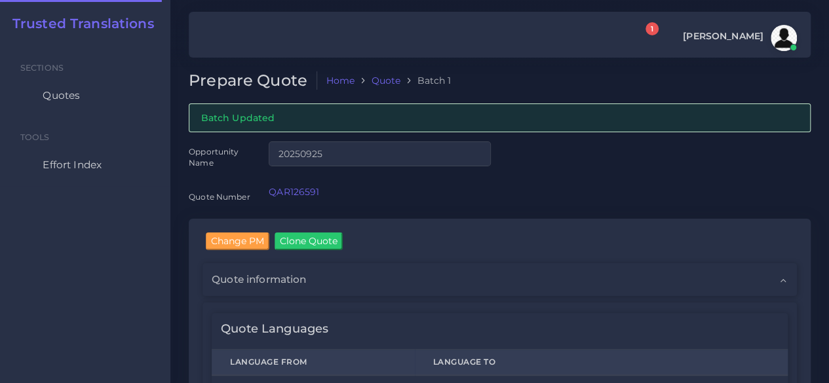
checkbox input "true"
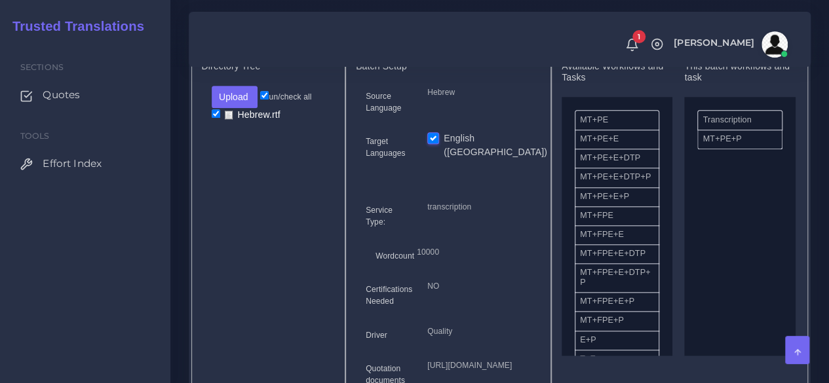
scroll to position [459, 0]
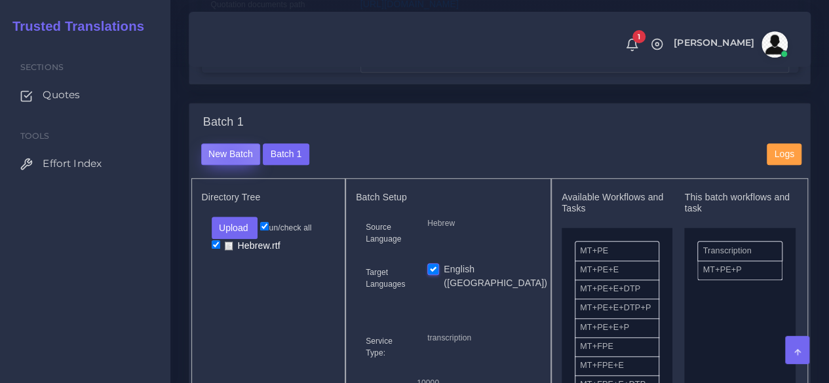
click at [230, 166] on button "New Batch" at bounding box center [231, 154] width 60 height 22
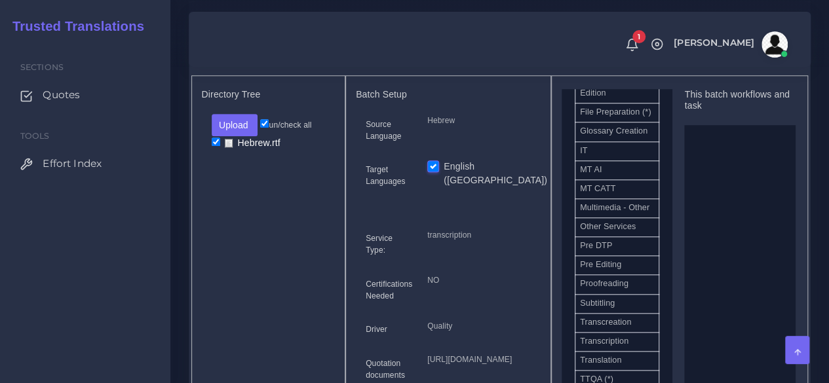
scroll to position [721, 0]
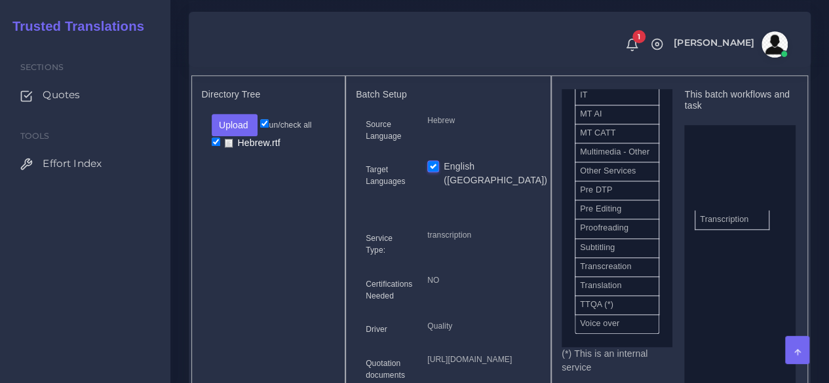
drag, startPoint x: 607, startPoint y: 341, endPoint x: 725, endPoint y: 242, distance: 153.5
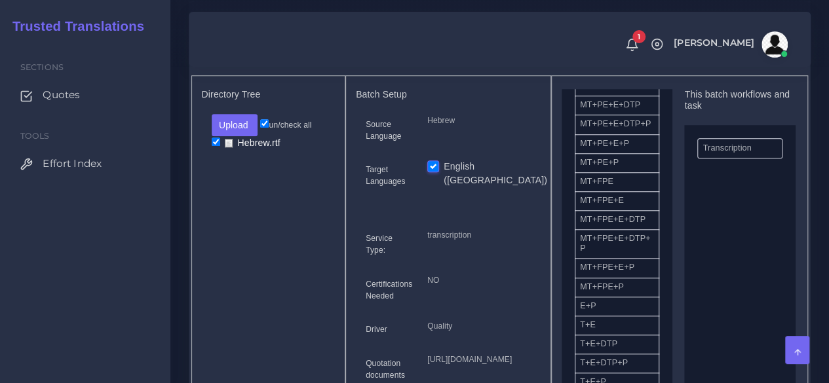
scroll to position [66, 0]
drag, startPoint x: 622, startPoint y: 208, endPoint x: 752, endPoint y: 244, distance: 134.6
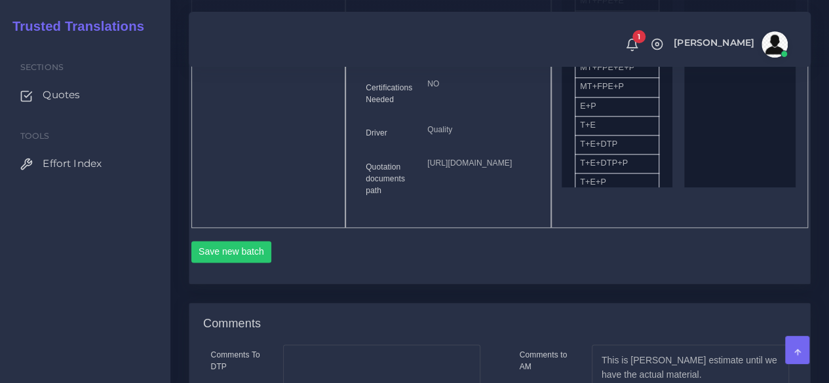
scroll to position [852, 0]
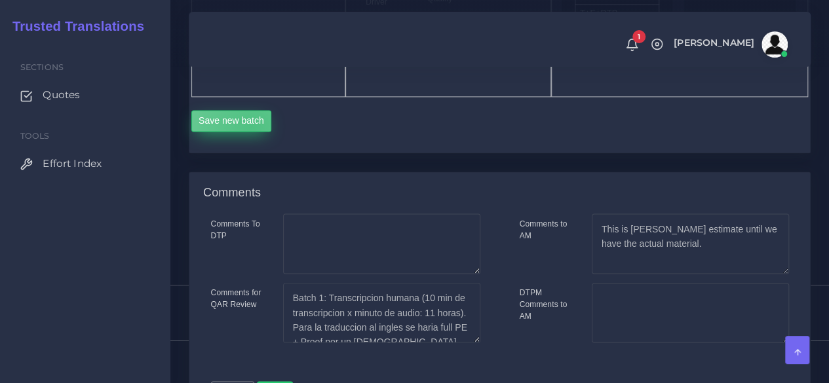
click at [251, 132] on button "Save new batch" at bounding box center [231, 121] width 81 height 22
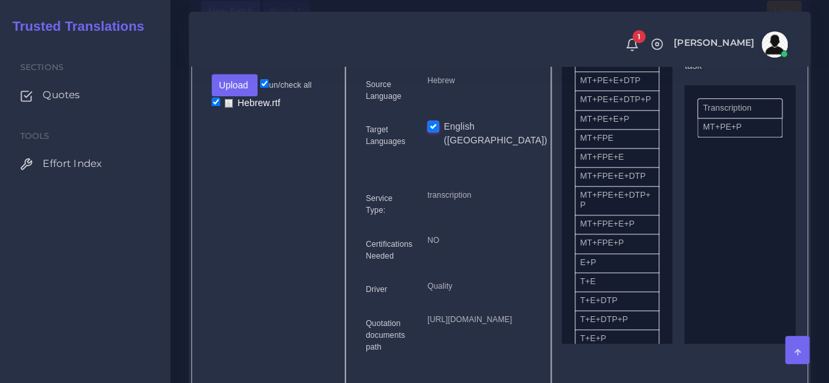
scroll to position [654, 0]
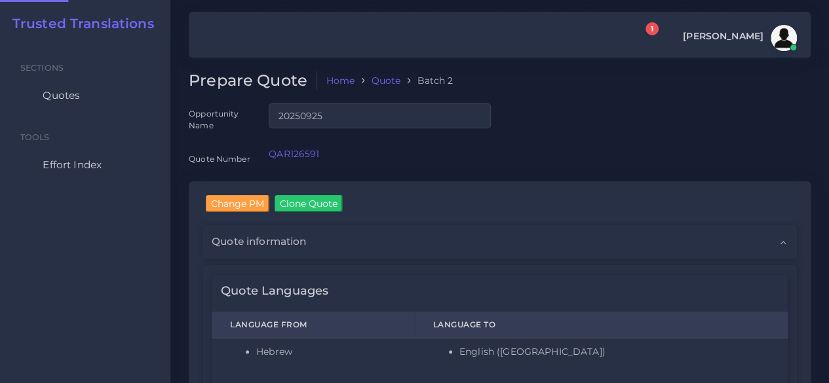
checkbox input "true"
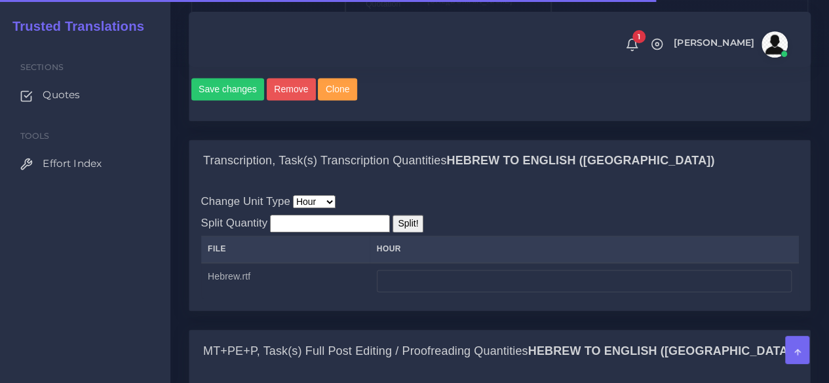
scroll to position [1114, 0]
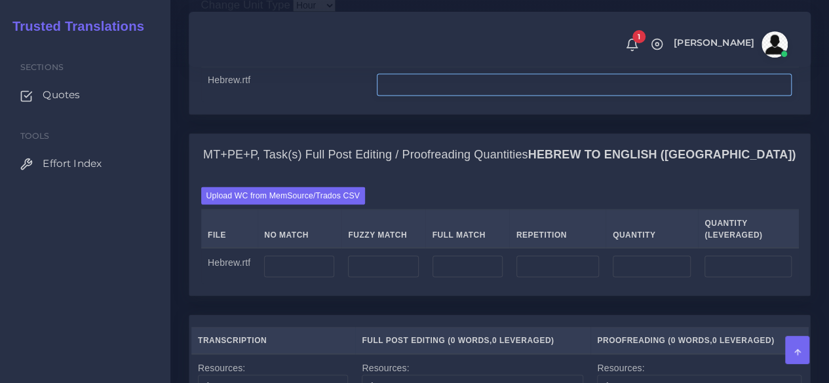
click at [408, 96] on input "number" at bounding box center [584, 84] width 415 height 22
type input "1"
type input "1.5"
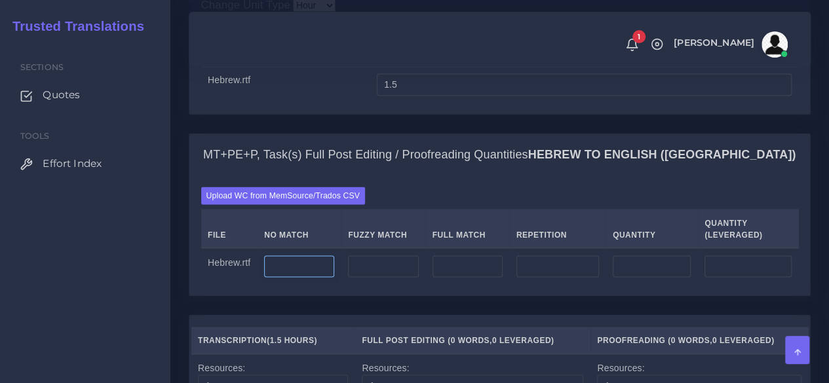
click at [295, 278] on input "number" at bounding box center [299, 266] width 70 height 22
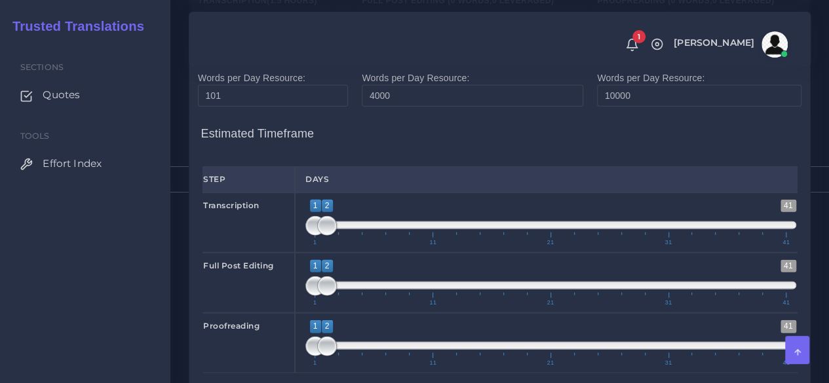
scroll to position [1572, 0]
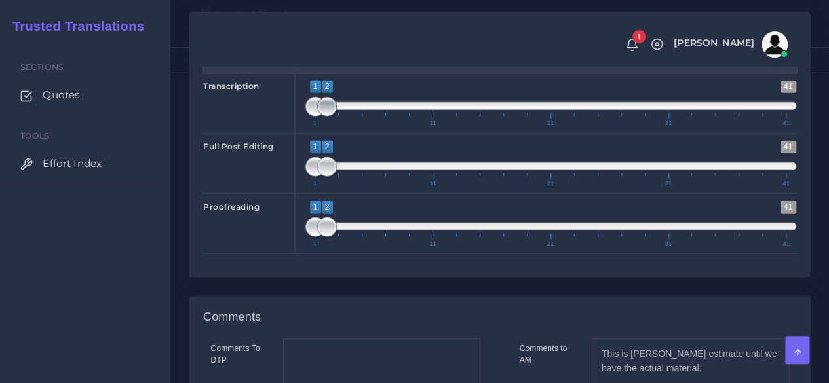
type input "10000"
type input "1;1"
drag, startPoint x: 326, startPoint y: 201, endPoint x: 309, endPoint y: 205, distance: 17.5
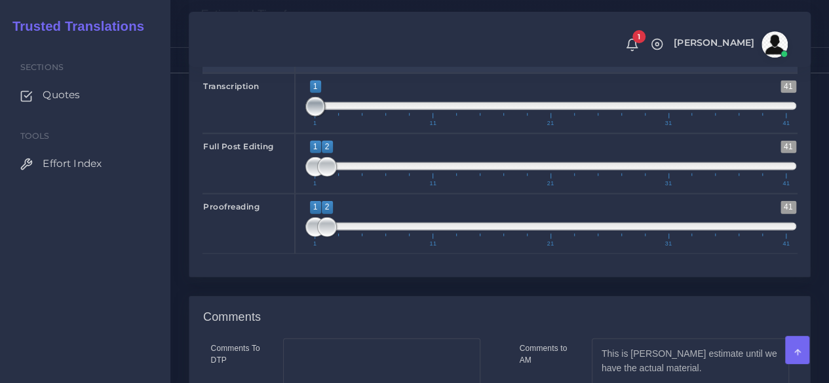
click at [309, 126] on span "1 41 1 1 1 — 1 1 11 21 31 41" at bounding box center [550, 104] width 491 height 46
drag, startPoint x: 326, startPoint y: 261, endPoint x: 336, endPoint y: 261, distance: 9.8
click at [336, 177] on span at bounding box center [339, 167] width 20 height 20
type input "1;4"
drag, startPoint x: 342, startPoint y: 260, endPoint x: 350, endPoint y: 260, distance: 7.9
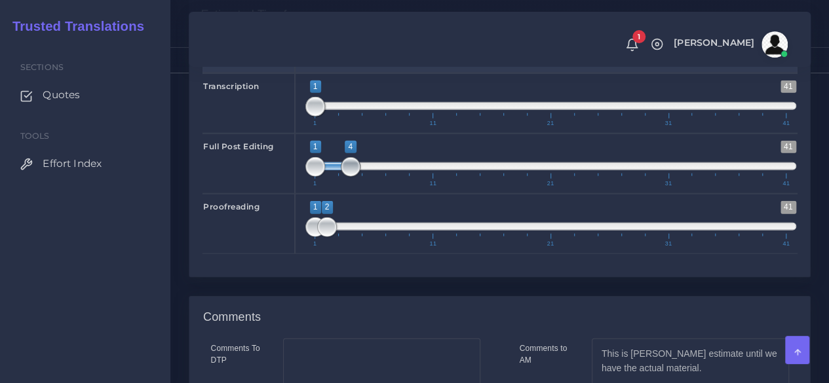
click at [352, 177] on span at bounding box center [351, 167] width 20 height 20
drag, startPoint x: 330, startPoint y: 311, endPoint x: 364, endPoint y: 309, distance: 34.8
click at [364, 237] on span at bounding box center [362, 227] width 20 height 20
type input "5;5"
drag, startPoint x: 320, startPoint y: 312, endPoint x: 369, endPoint y: 311, distance: 49.2
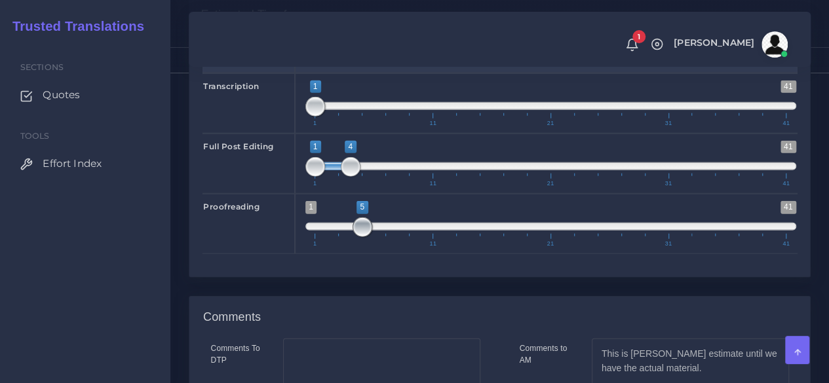
click at [369, 237] on span at bounding box center [362, 227] width 20 height 20
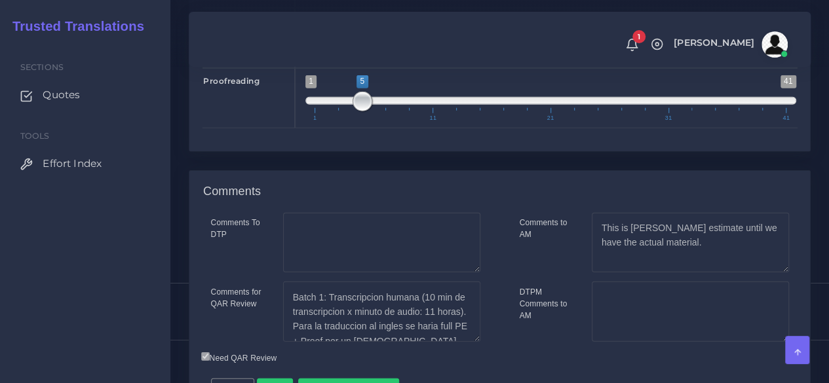
scroll to position [1863, 0]
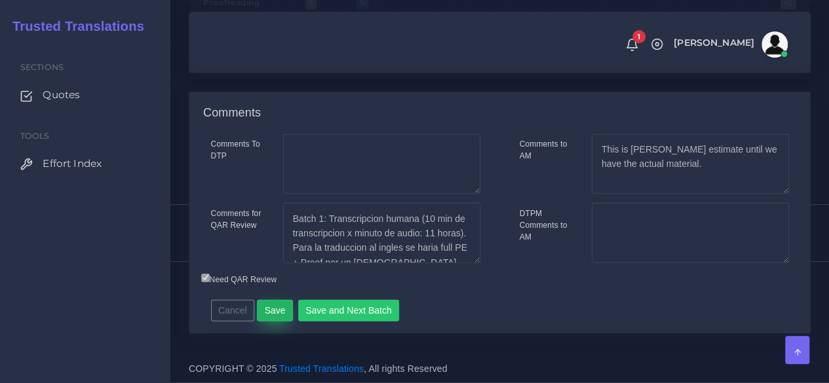
click at [265, 315] on button "Save" at bounding box center [275, 311] width 36 height 22
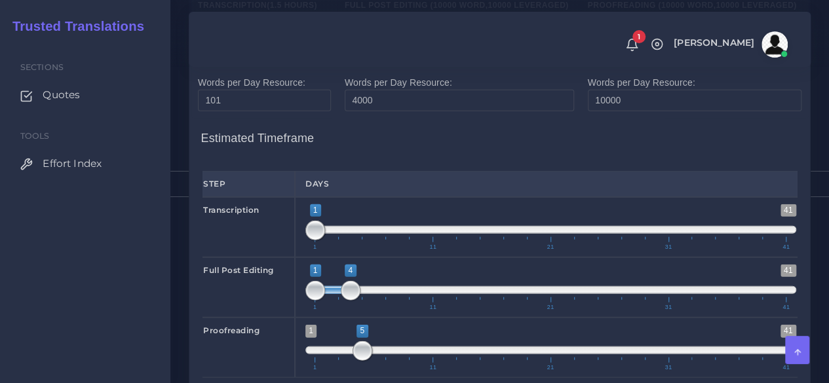
scroll to position [1441, 0]
